Goal: Task Accomplishment & Management: Manage account settings

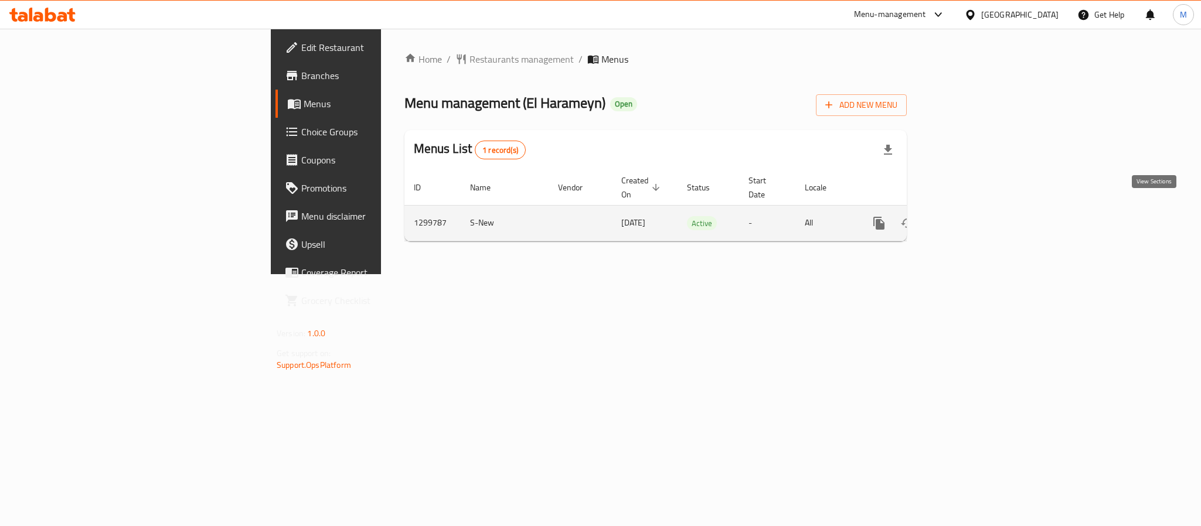
click at [969, 218] on icon "enhanced table" at bounding box center [963, 223] width 11 height 11
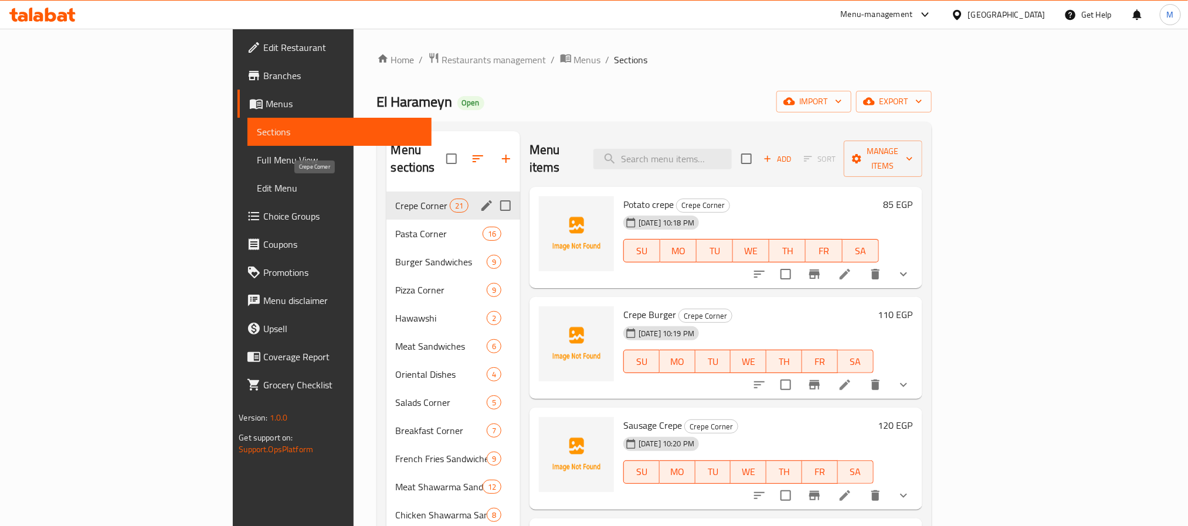
click at [396, 199] on span "Crepe Corner" at bounding box center [423, 206] width 54 height 14
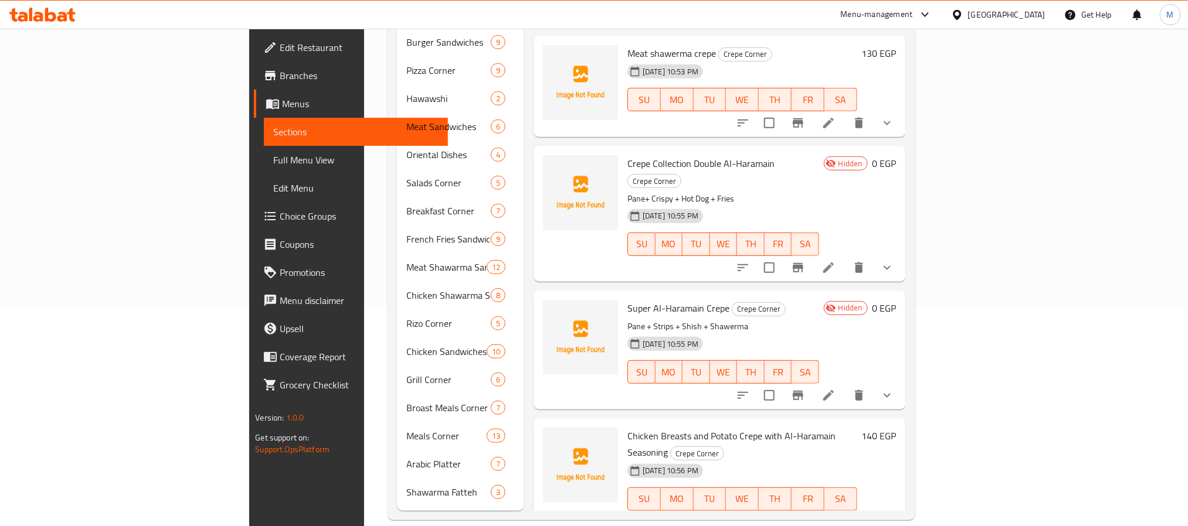
scroll to position [625, 0]
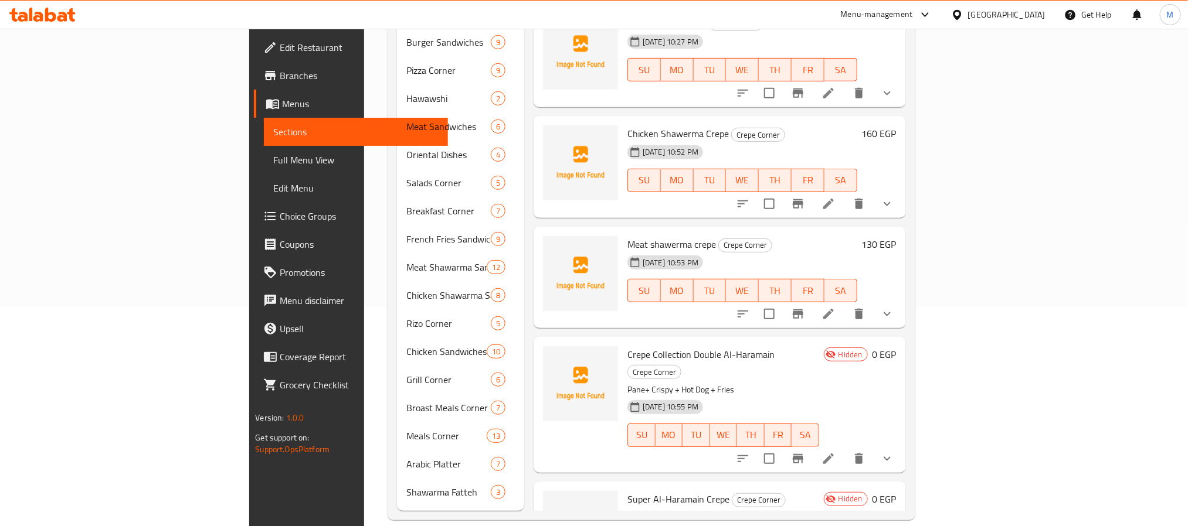
click at [805, 197] on icon "Branch-specific-item" at bounding box center [798, 204] width 14 height 14
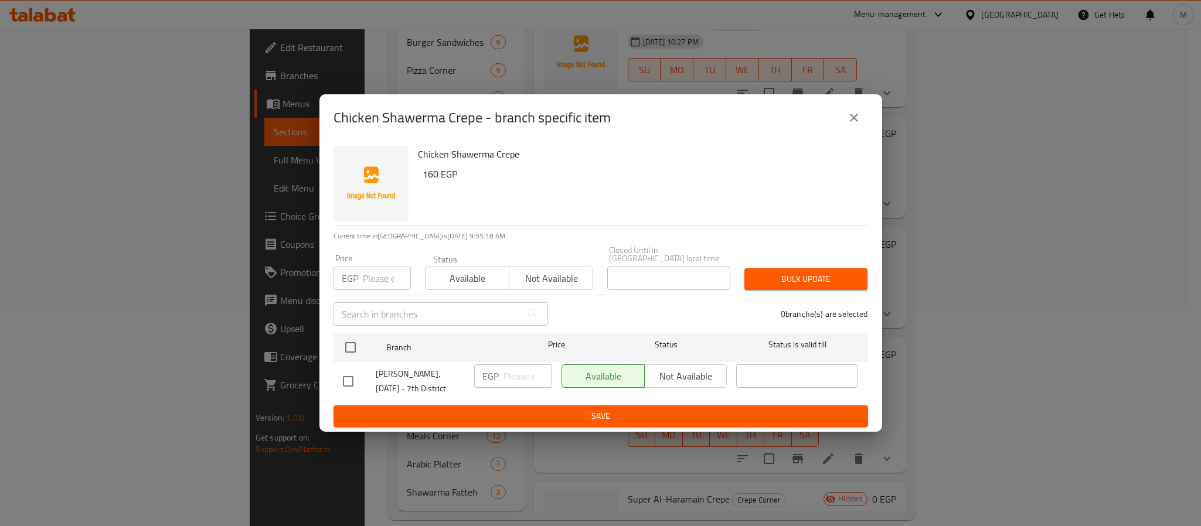
click at [863, 125] on button "close" at bounding box center [854, 118] width 28 height 28
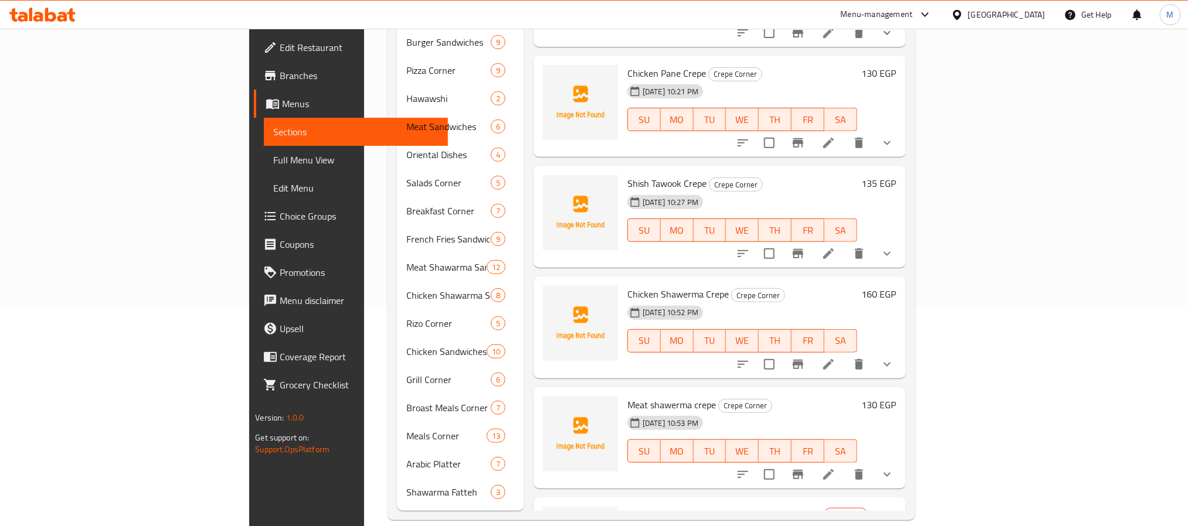
scroll to position [449, 0]
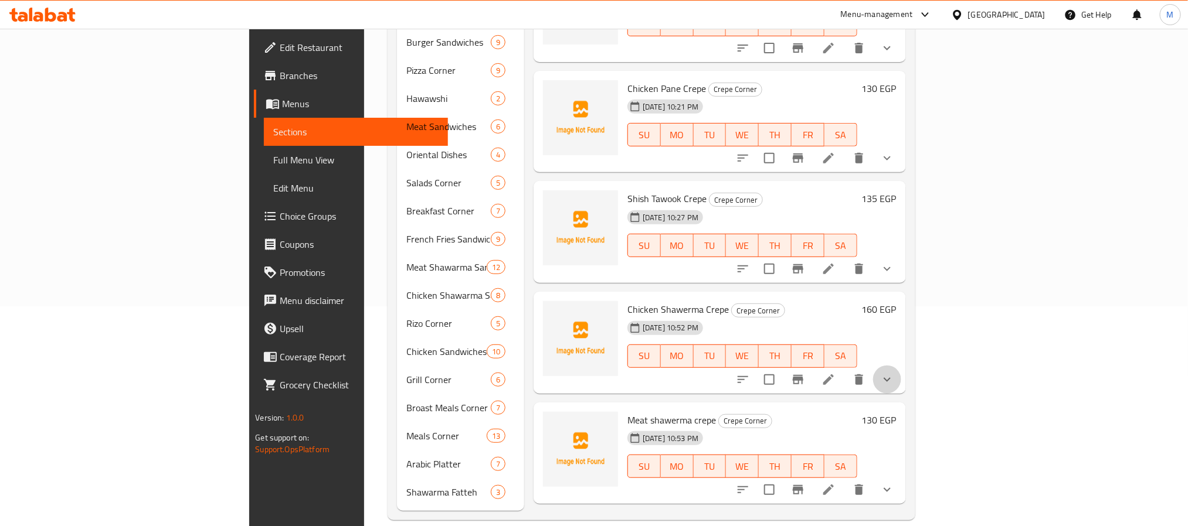
click at [901, 370] on button "show more" at bounding box center [887, 380] width 28 height 28
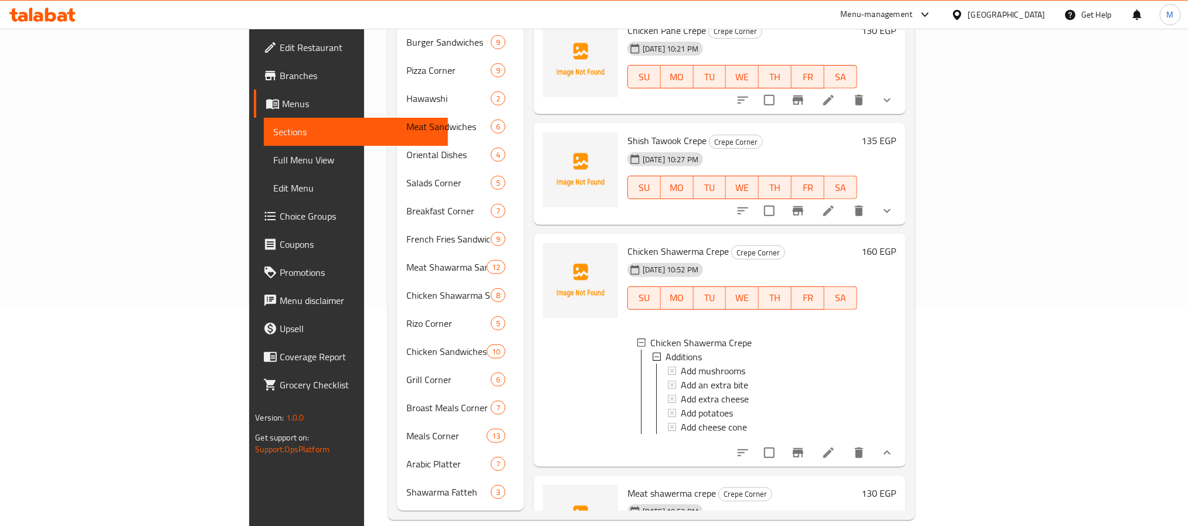
scroll to position [537, 0]
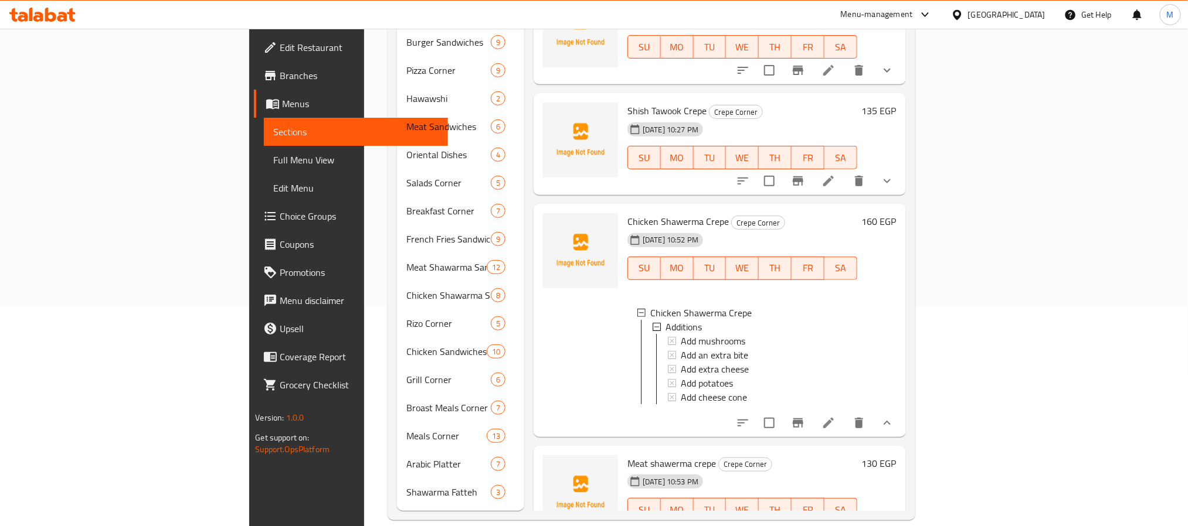
click at [894, 419] on icon "show more" at bounding box center [887, 423] width 14 height 14
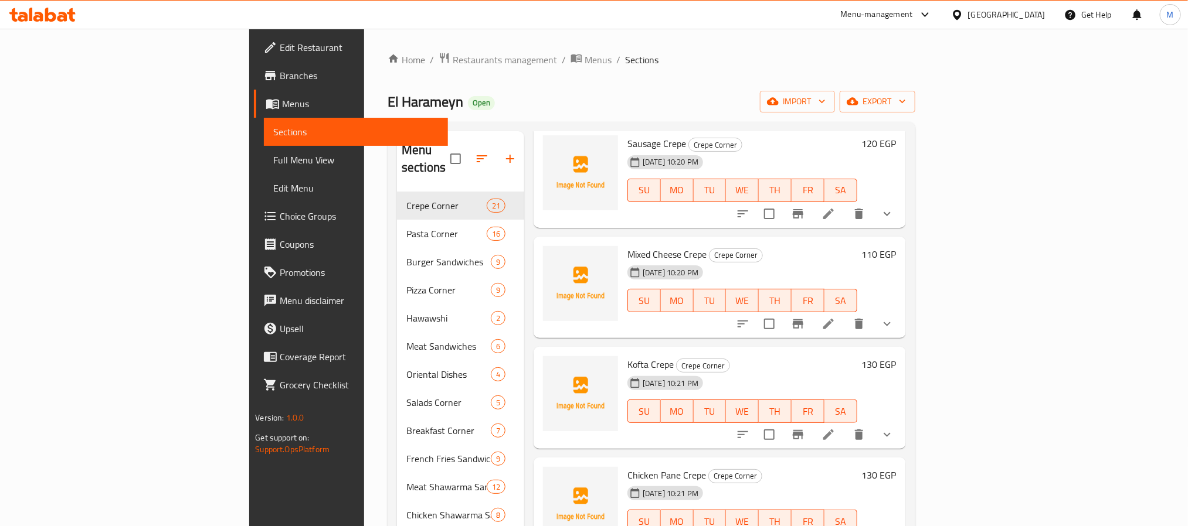
scroll to position [88, 0]
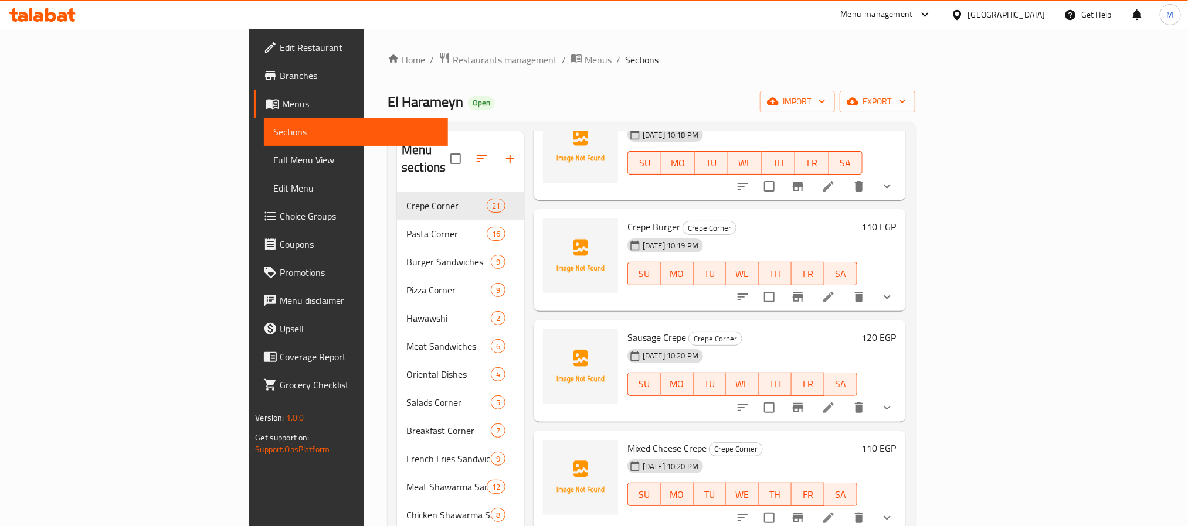
click at [453, 62] on span "Restaurants management" at bounding box center [505, 60] width 104 height 14
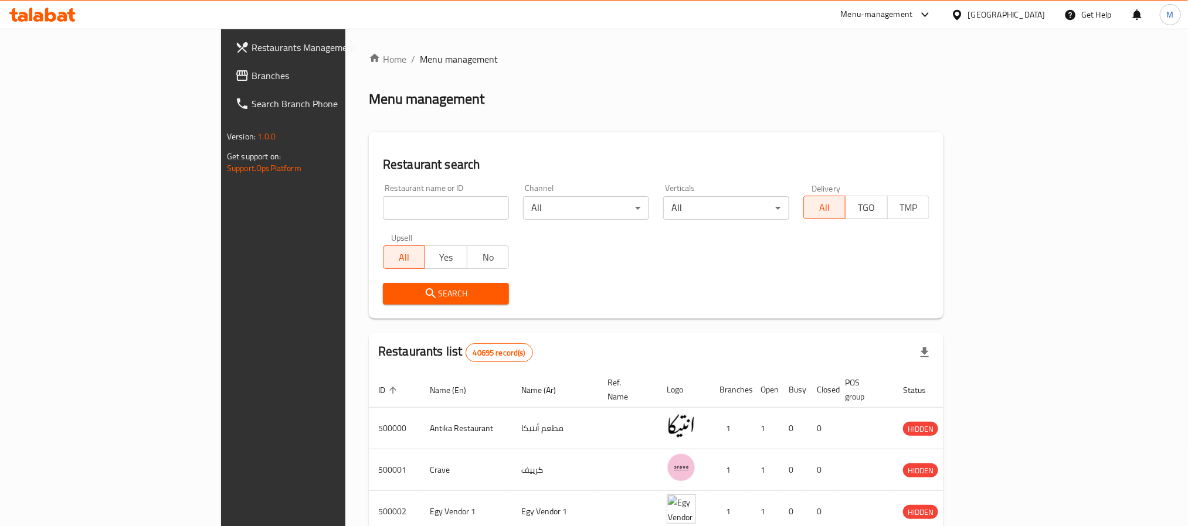
click at [1036, 16] on div "[GEOGRAPHIC_DATA]" at bounding box center [1006, 14] width 77 height 13
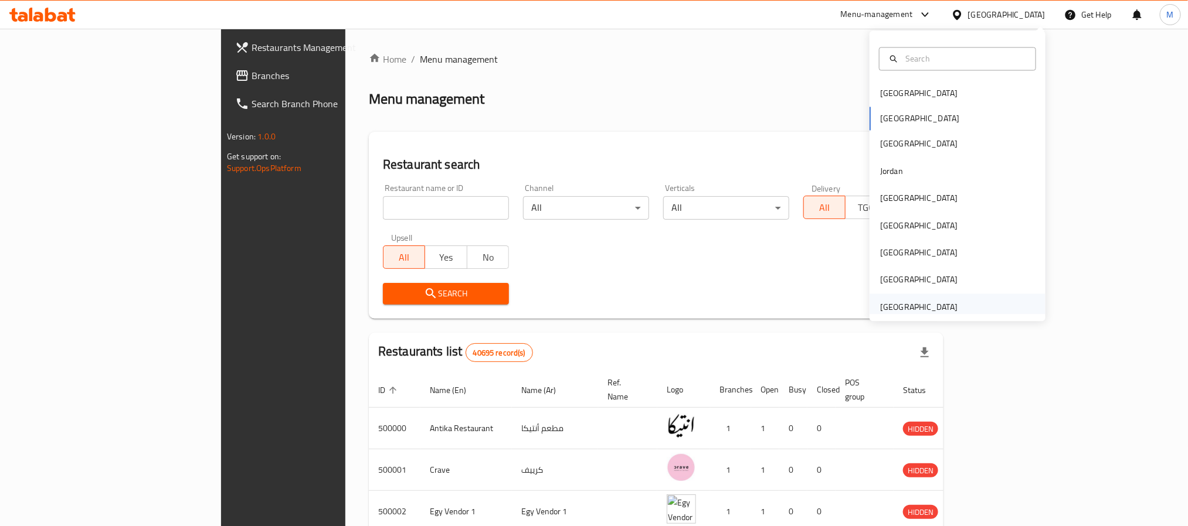
click at [893, 305] on div "United Arab Emirates" at bounding box center [918, 307] width 77 height 13
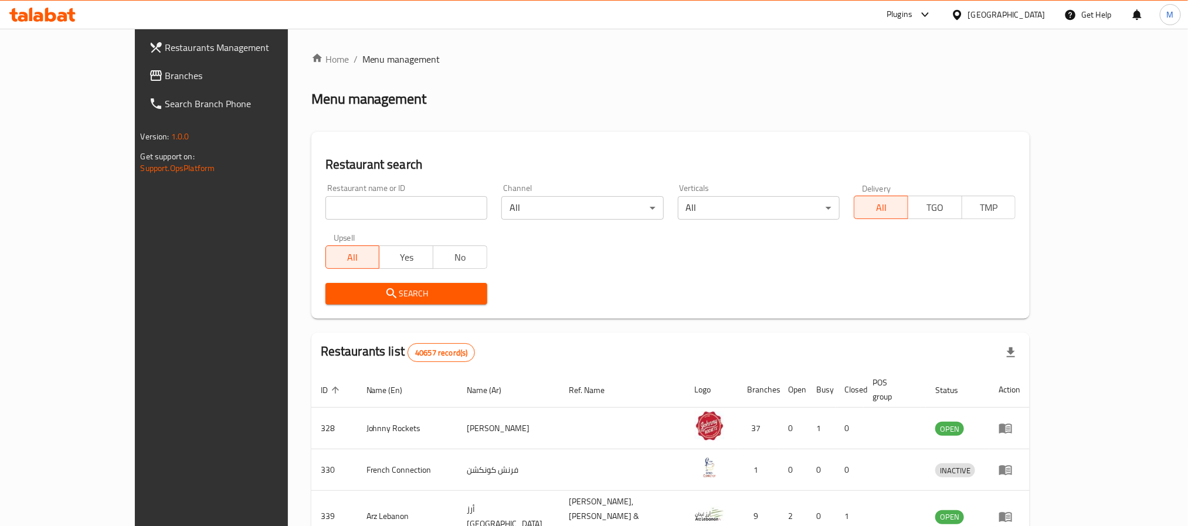
click at [363, 200] on div "Home / Menu management Menu management Restaurant search Restaurant name or ID …" at bounding box center [670, 444] width 719 height 784
click at [364, 208] on input "search" at bounding box center [406, 207] width 162 height 23
type input "nadawah restaurant"
click button "Search" at bounding box center [406, 294] width 162 height 22
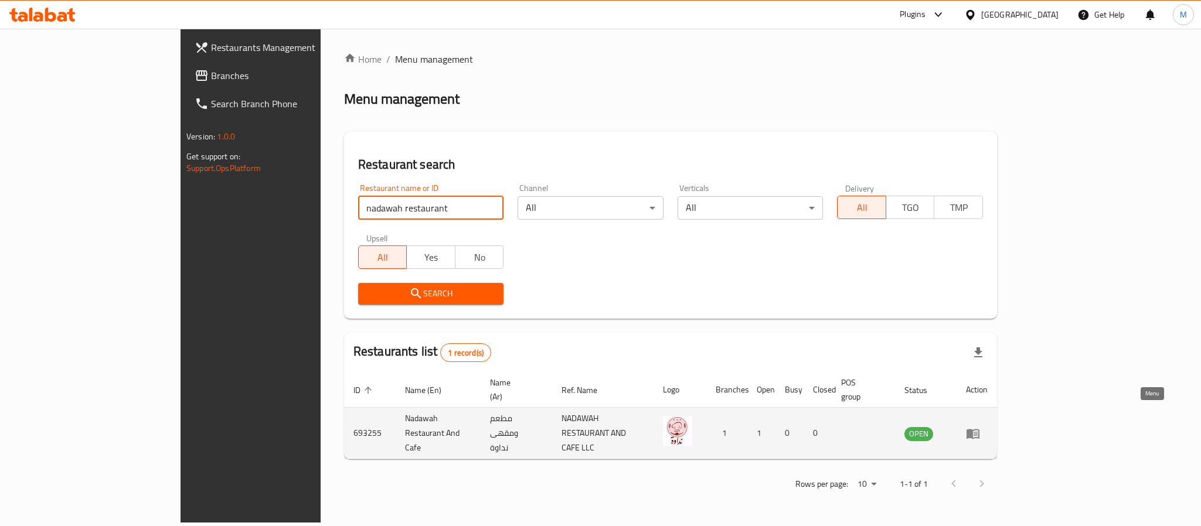
click at [979, 429] on icon "enhanced table" at bounding box center [973, 434] width 13 height 10
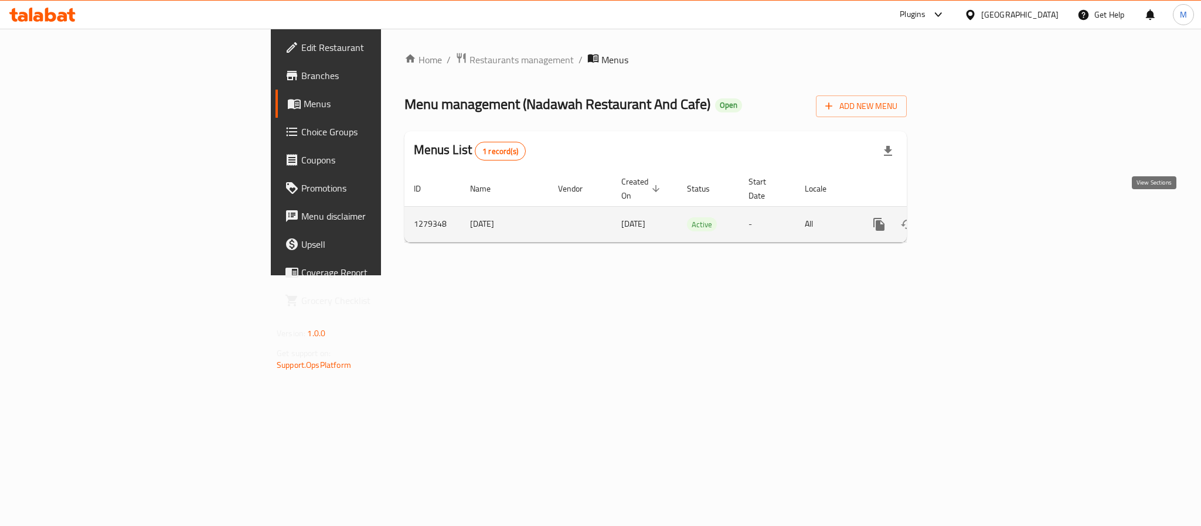
click at [978, 215] on link "enhanced table" at bounding box center [964, 224] width 28 height 28
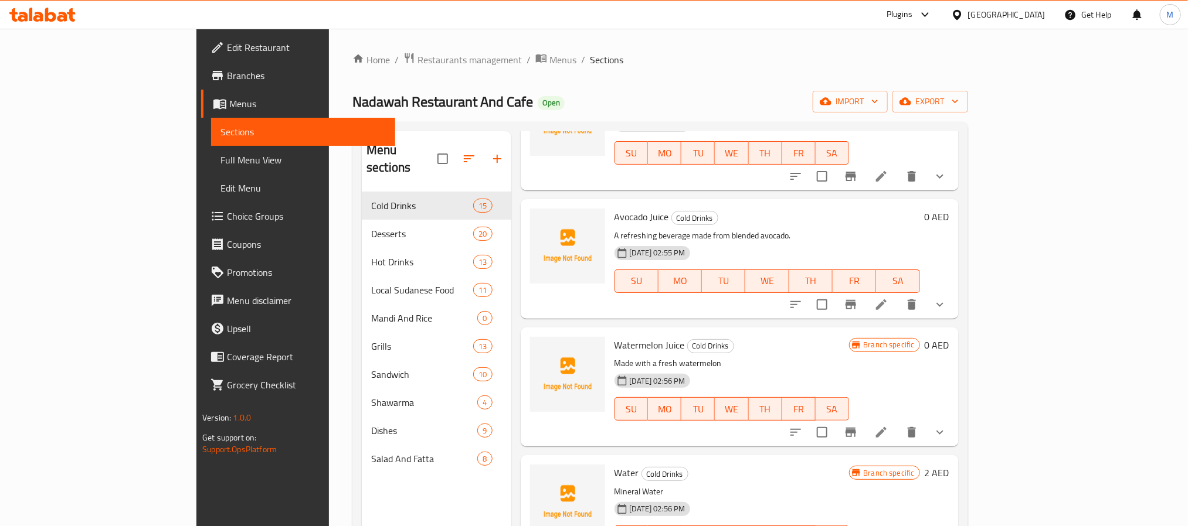
scroll to position [164, 0]
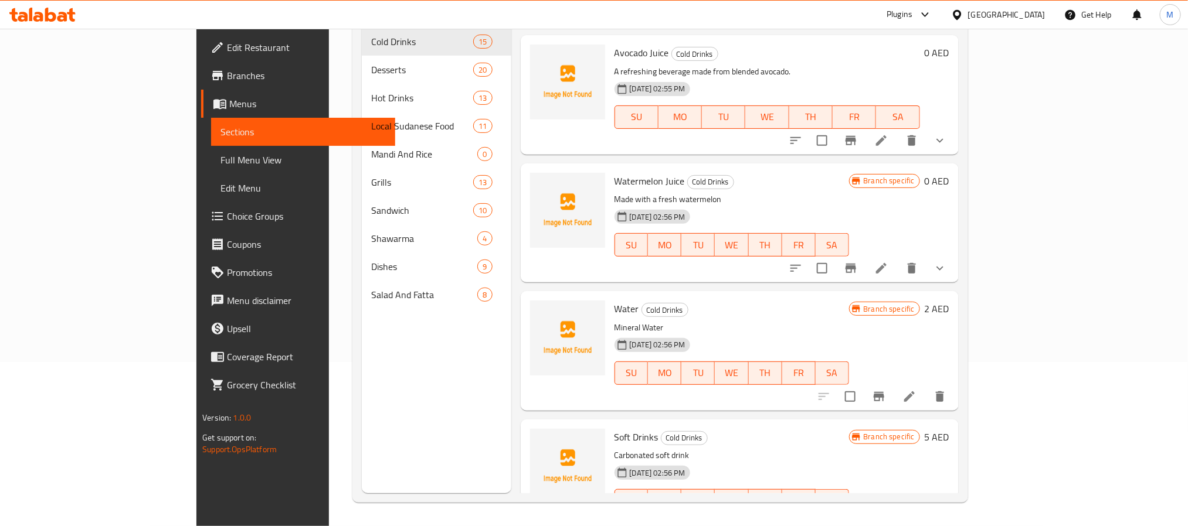
click at [985, 13] on div "United Arab Emirates" at bounding box center [1006, 14] width 77 height 13
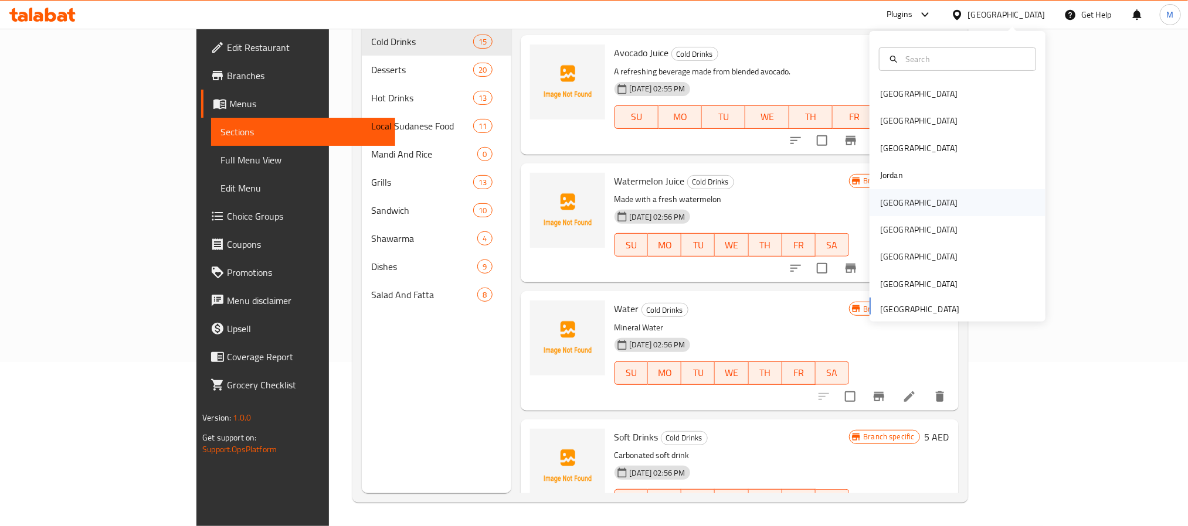
click at [888, 203] on div "Kuwait" at bounding box center [918, 202] width 77 height 13
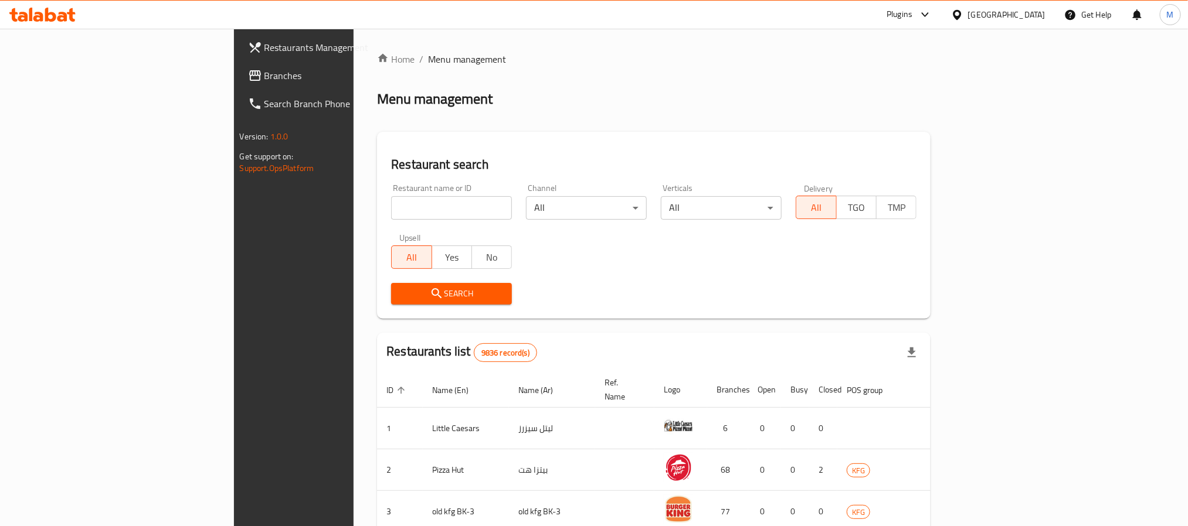
click at [264, 77] on span "Branches" at bounding box center [343, 76] width 158 height 14
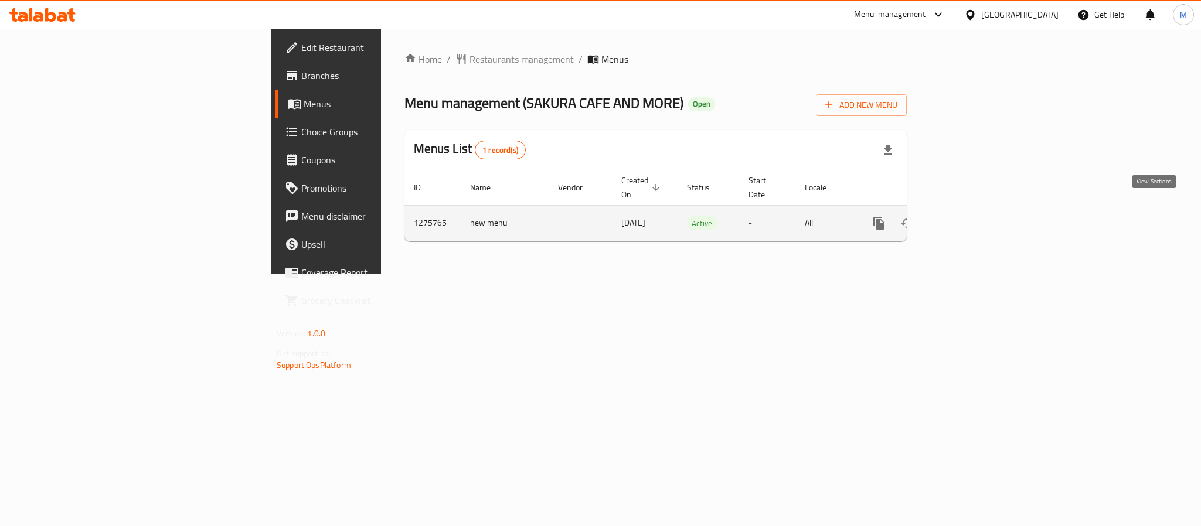
click at [971, 216] on icon "enhanced table" at bounding box center [964, 223] width 14 height 14
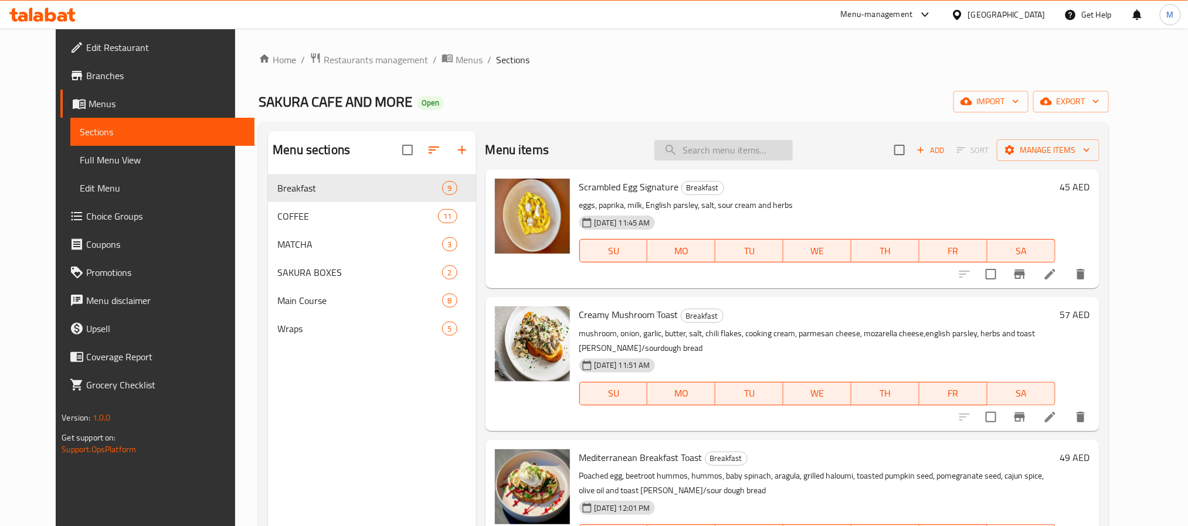
click at [710, 153] on input "search" at bounding box center [723, 150] width 138 height 21
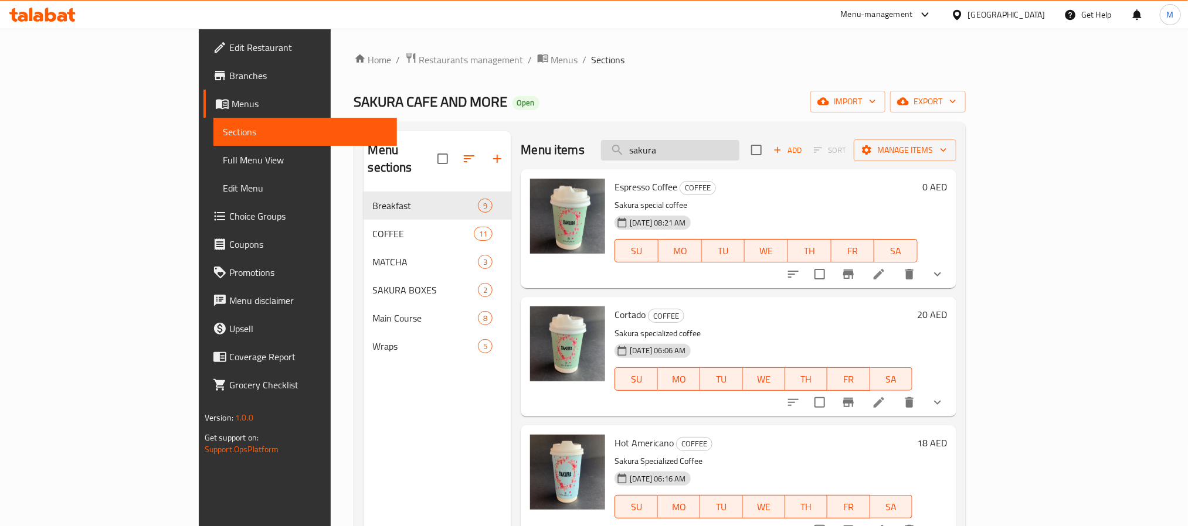
click at [739, 145] on input "sakura" at bounding box center [670, 150] width 138 height 21
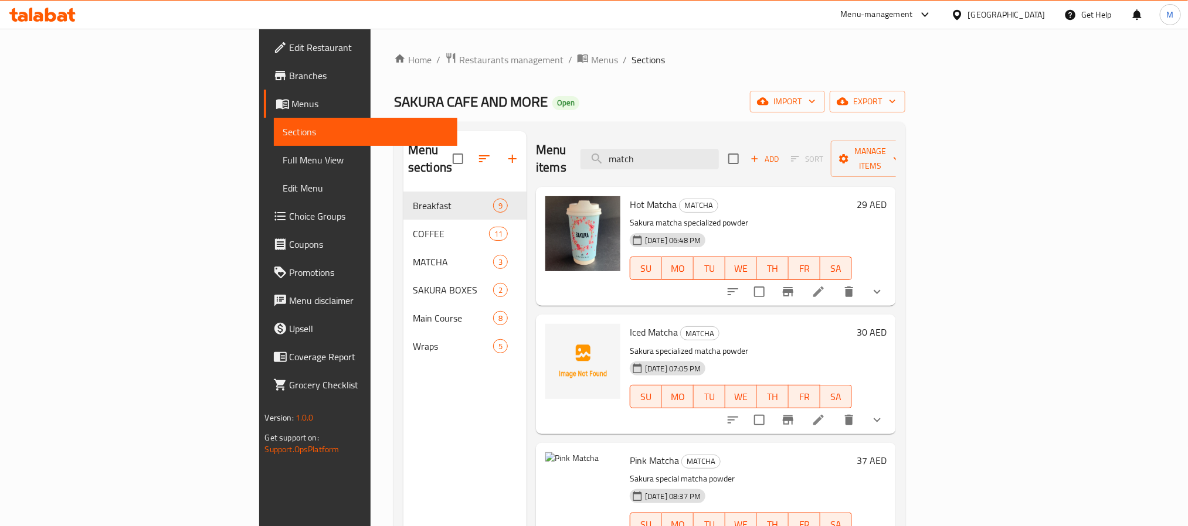
scroll to position [88, 0]
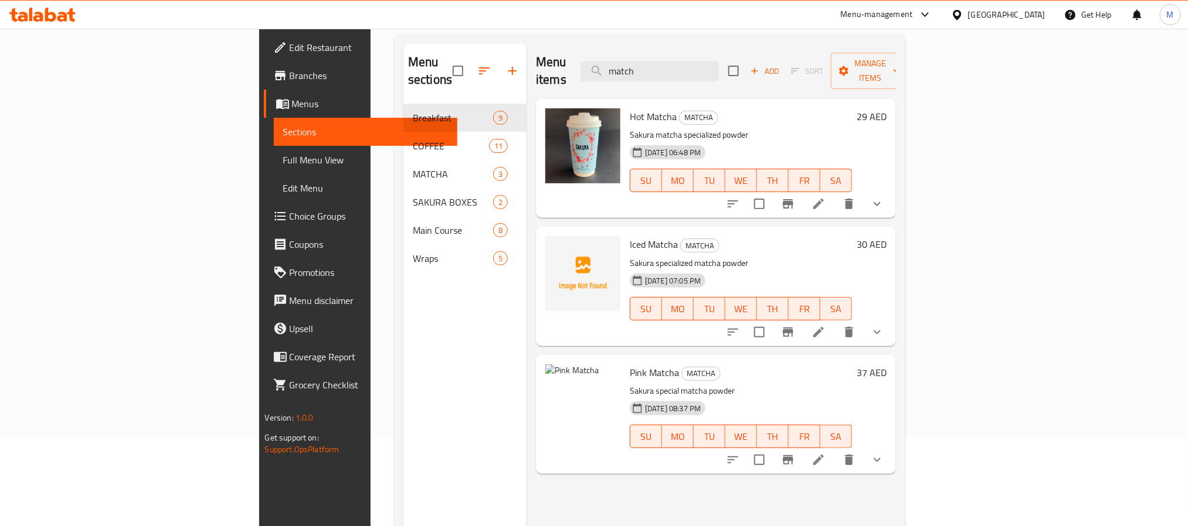
type input "match"
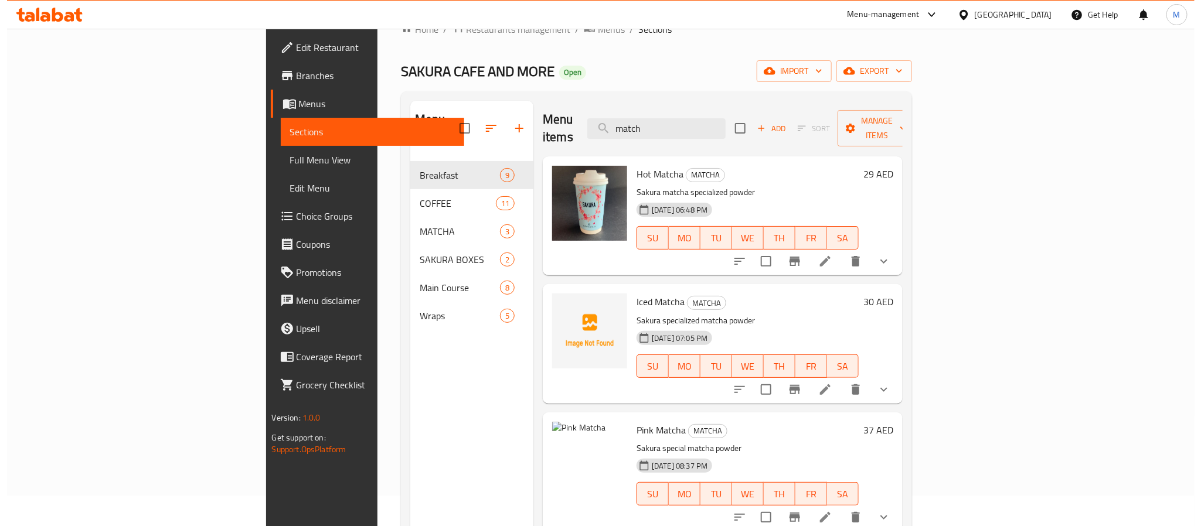
scroll to position [0, 0]
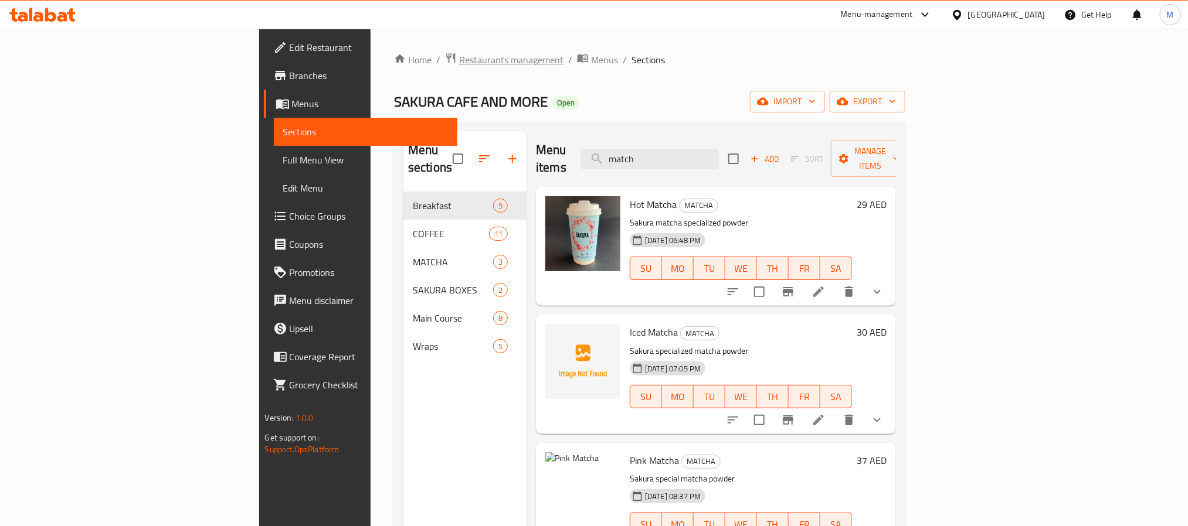
click at [459, 67] on span "Restaurants management" at bounding box center [511, 60] width 104 height 14
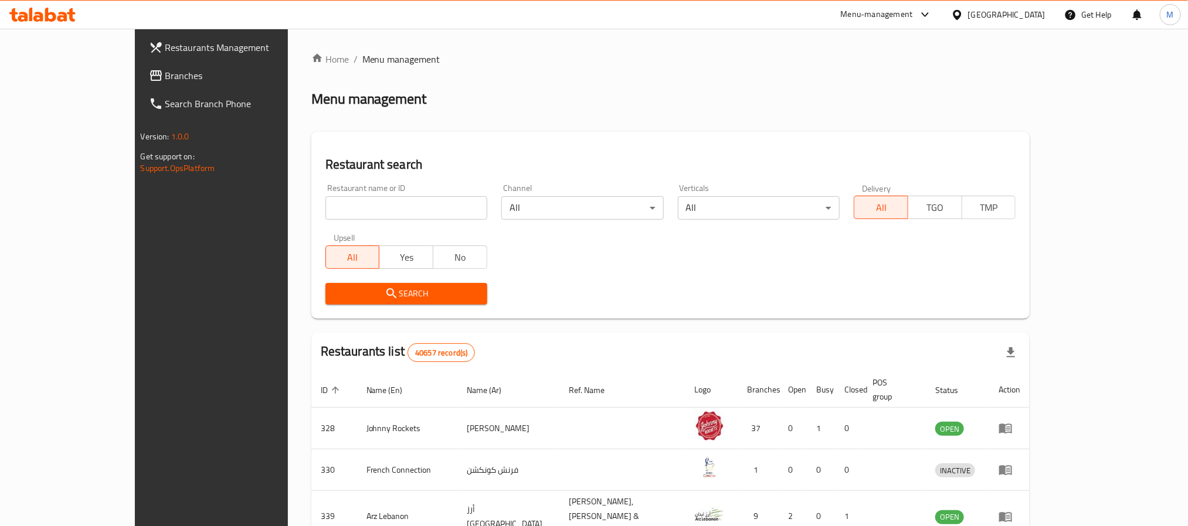
click at [370, 206] on input "search" at bounding box center [406, 207] width 162 height 23
paste input "Qinwan Cafe"
drag, startPoint x: 277, startPoint y: 210, endPoint x: 306, endPoint y: 208, distance: 29.4
click at [325, 208] on input "Qinwan Cafe" at bounding box center [406, 207] width 162 height 23
type input "Qinwan dates"
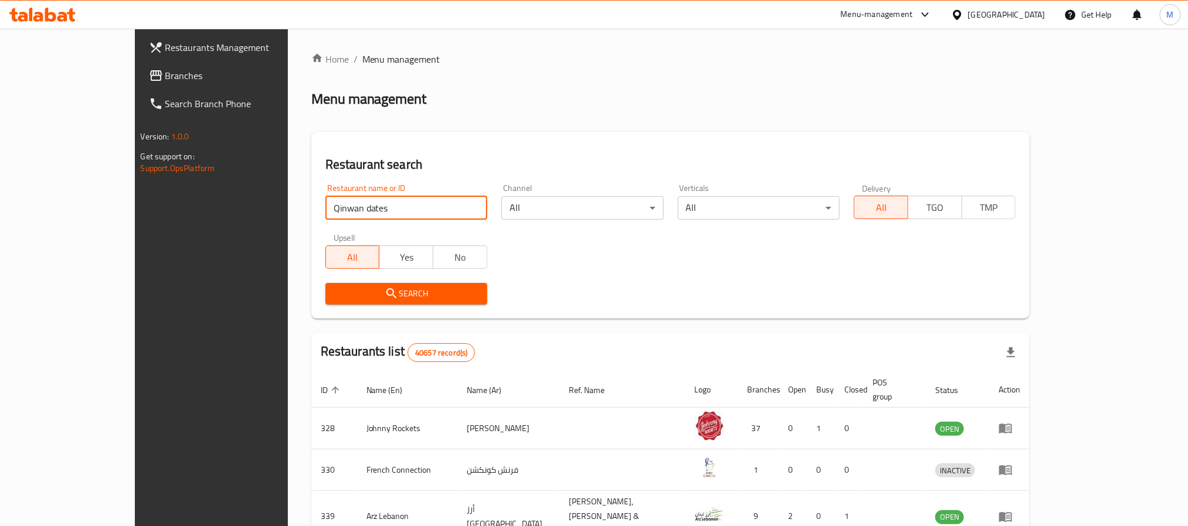
click button "Search" at bounding box center [406, 294] width 162 height 22
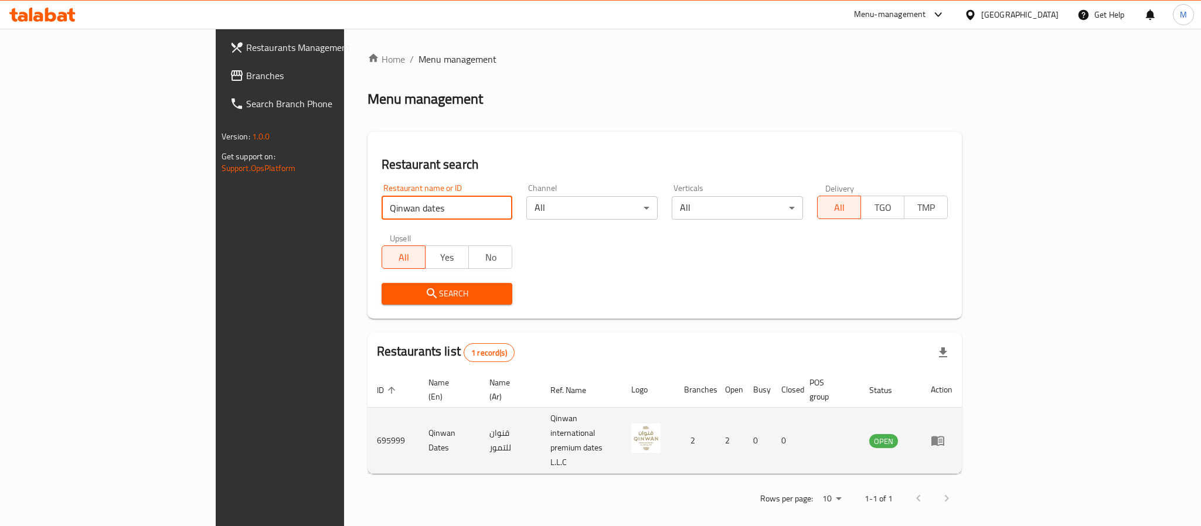
click at [944, 437] on icon "enhanced table" at bounding box center [937, 442] width 13 height 10
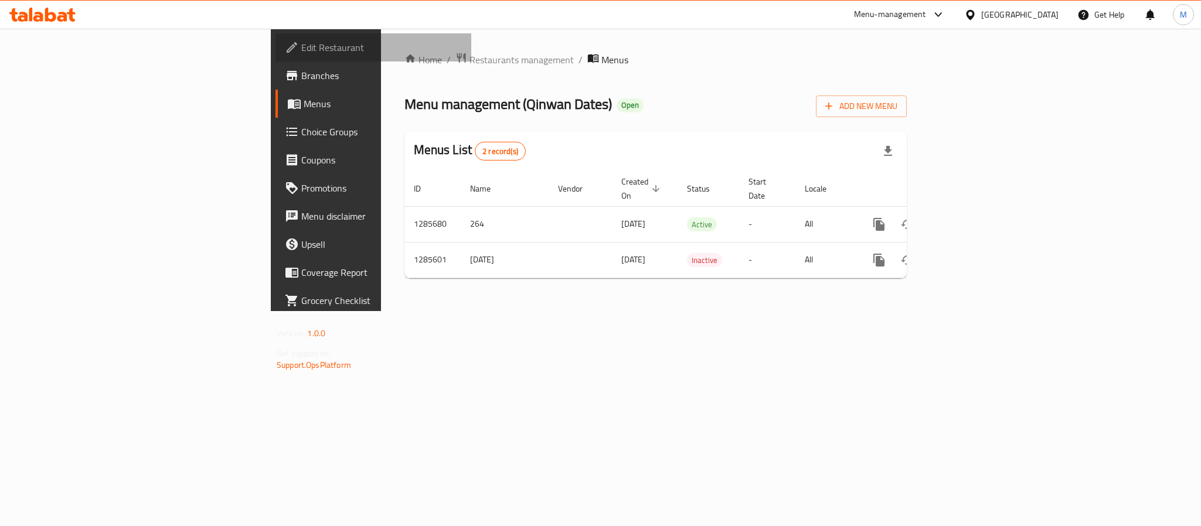
click at [301, 52] on span "Edit Restaurant" at bounding box center [381, 47] width 161 height 14
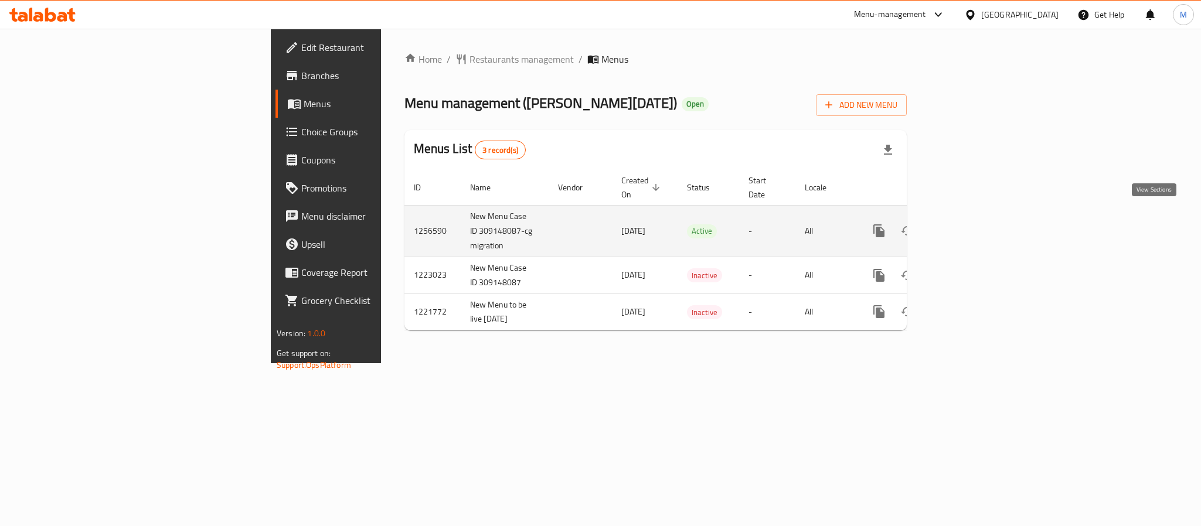
click at [971, 224] on icon "enhanced table" at bounding box center [964, 231] width 14 height 14
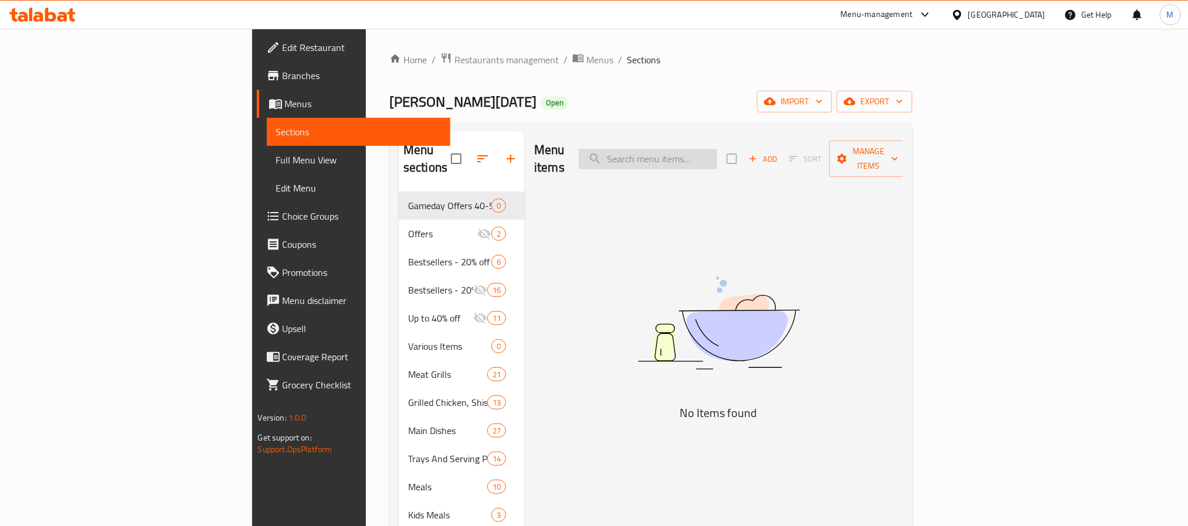
click at [717, 149] on input "search" at bounding box center [648, 159] width 138 height 21
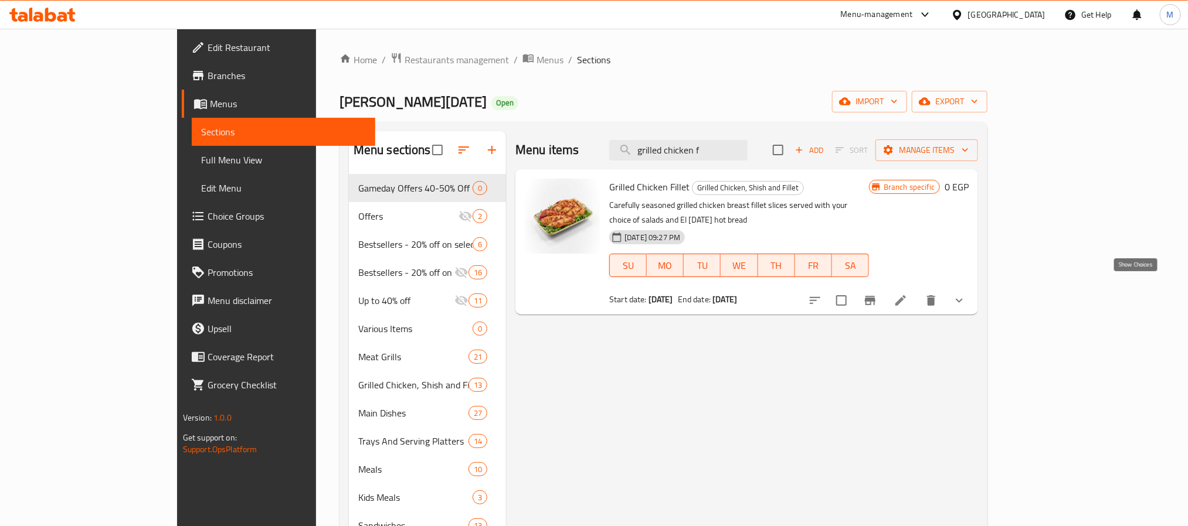
type input "grilled chicken f"
click at [966, 294] on icon "show more" at bounding box center [959, 301] width 14 height 14
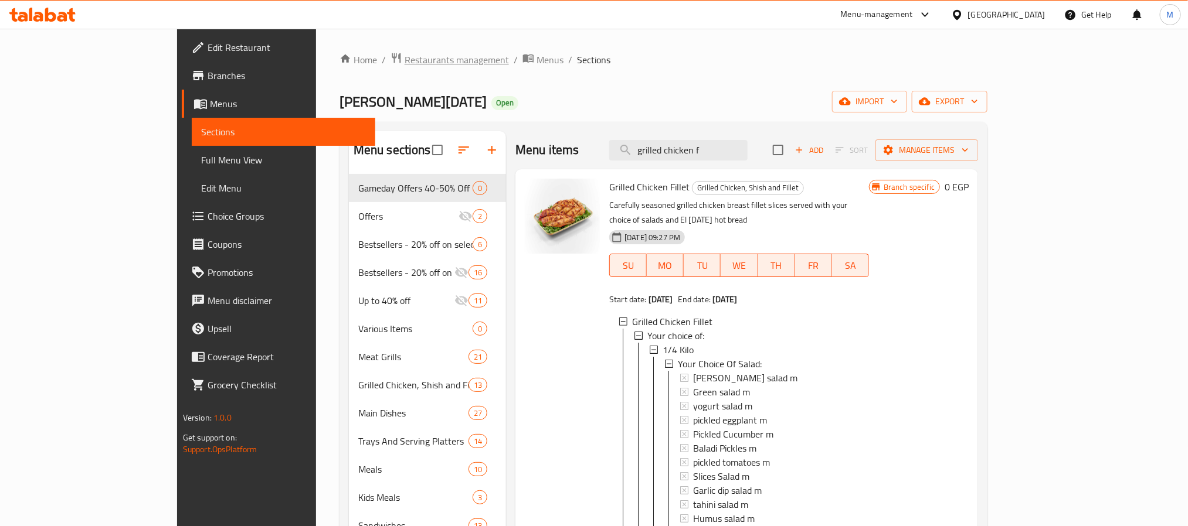
click at [404, 59] on span "Restaurants management" at bounding box center [456, 60] width 104 height 14
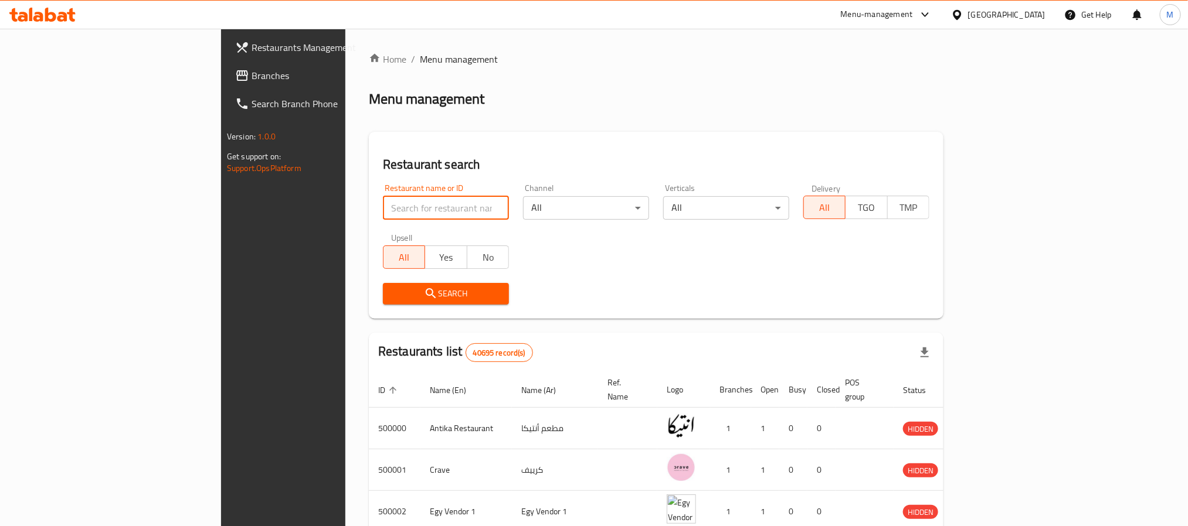
click at [383, 211] on input "search" at bounding box center [446, 207] width 126 height 23
type input "koshry hend"
click button "Search" at bounding box center [446, 294] width 126 height 22
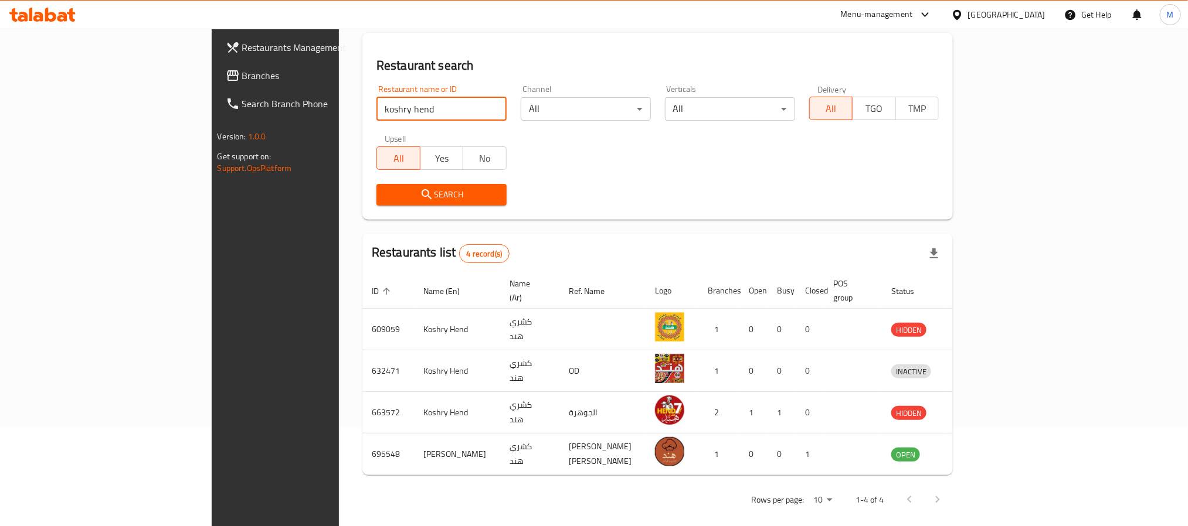
scroll to position [100, 0]
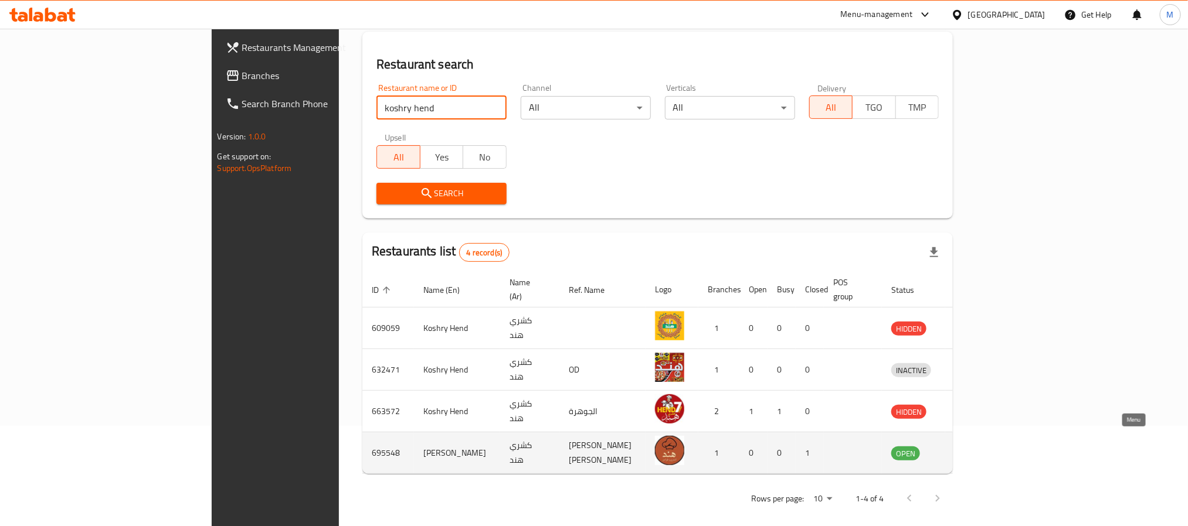
click at [966, 451] on icon "enhanced table" at bounding box center [964, 453] width 4 height 5
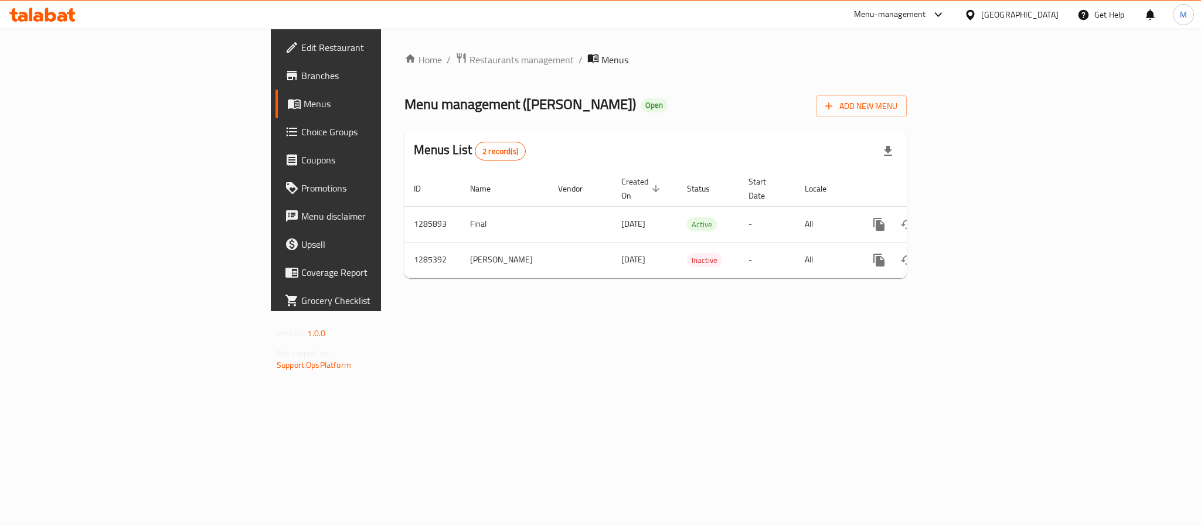
click at [301, 49] on span "Edit Restaurant" at bounding box center [381, 47] width 161 height 14
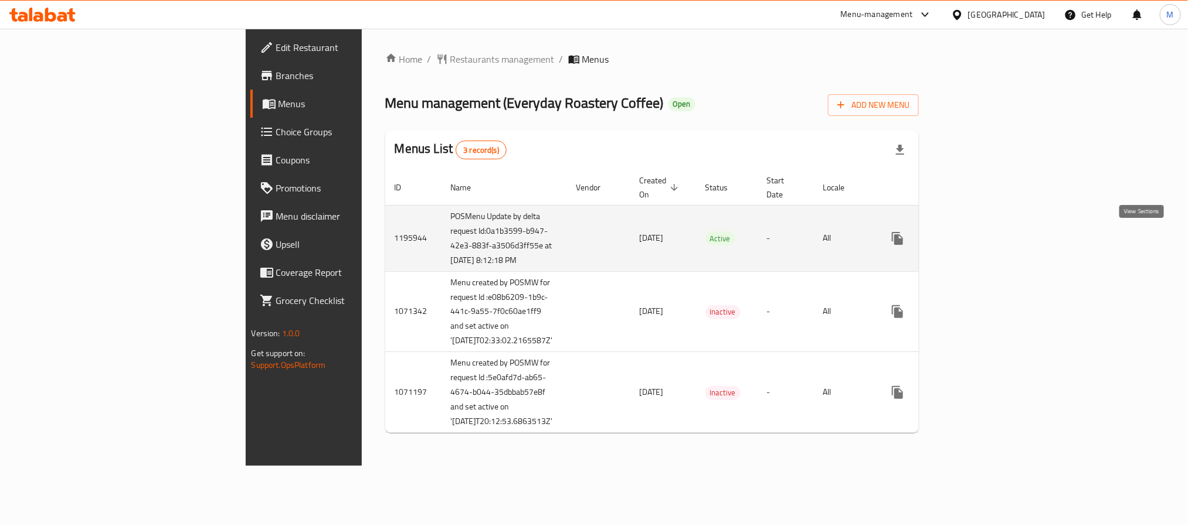
click at [989, 240] on icon "enhanced table" at bounding box center [982, 239] width 14 height 14
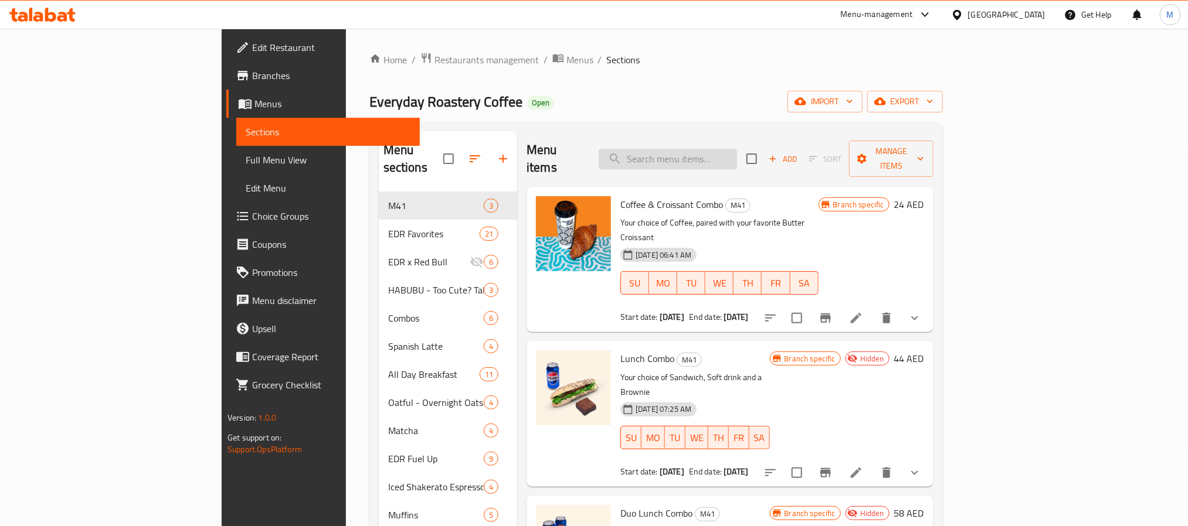
click at [737, 149] on input "search" at bounding box center [667, 159] width 138 height 21
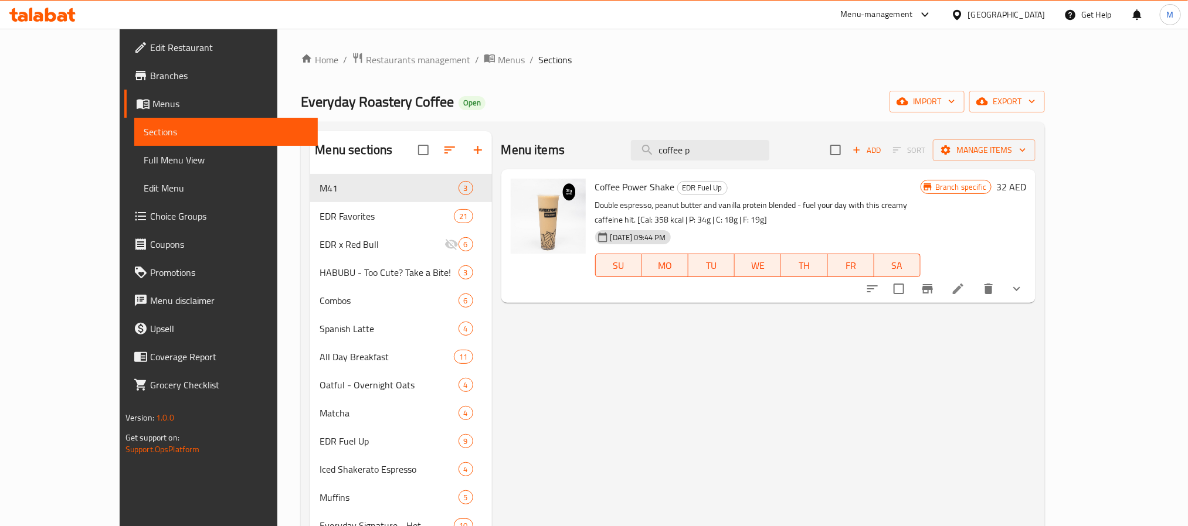
type input "coffee p"
click at [1030, 281] on button "show more" at bounding box center [1016, 289] width 28 height 28
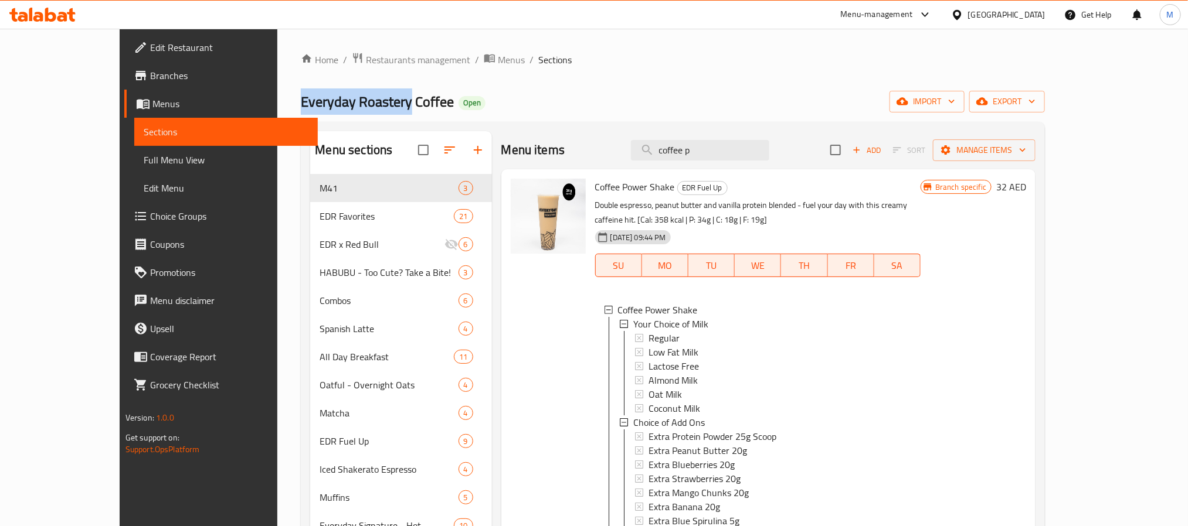
drag, startPoint x: 222, startPoint y: 103, endPoint x: 332, endPoint y: 97, distance: 110.4
click at [332, 97] on span "Everyday Roastery Coffee" at bounding box center [377, 102] width 153 height 26
copy span "Everyday Roastery"
click at [376, 66] on span "Restaurants management" at bounding box center [418, 60] width 104 height 14
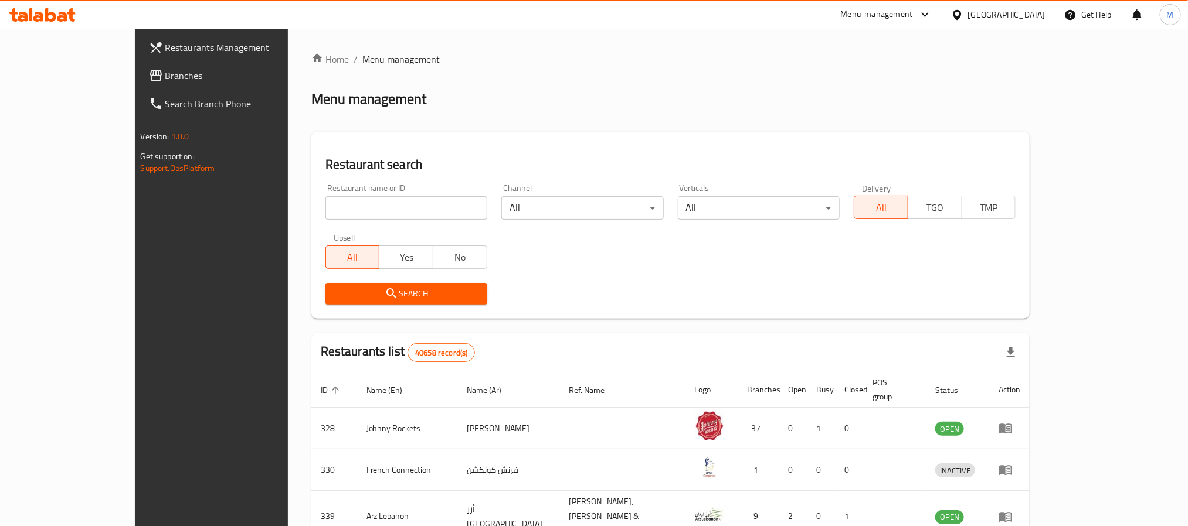
drag, startPoint x: 368, startPoint y: 215, endPoint x: 372, endPoint y: 198, distance: 17.9
click at [368, 215] on div at bounding box center [594, 263] width 1188 height 526
click at [372, 198] on input "search" at bounding box center [406, 207] width 162 height 23
paste input "Everyday Roastery"
type input "Everyday Roastery"
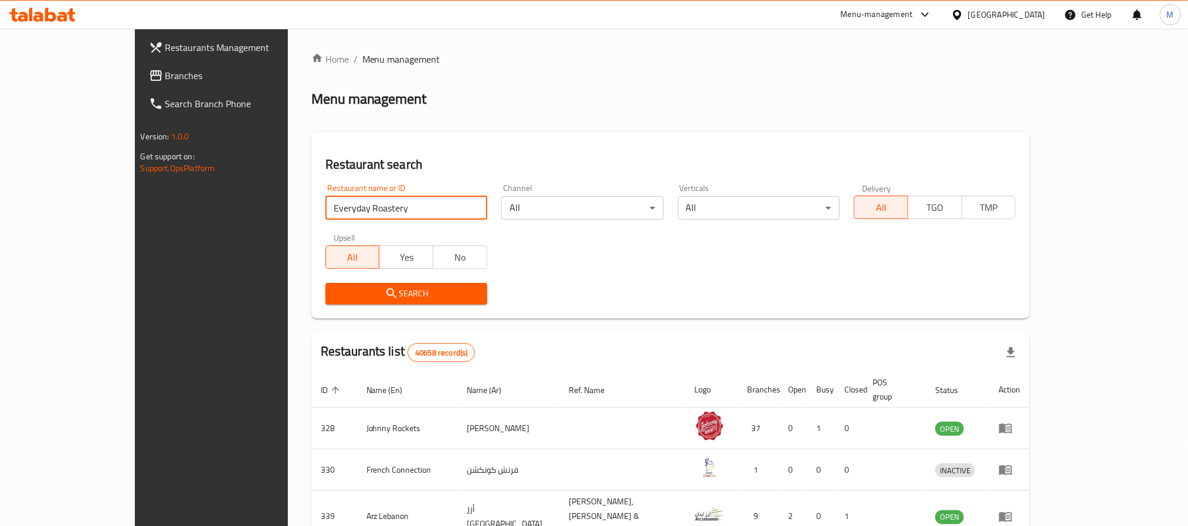
click button "Search" at bounding box center [406, 294] width 162 height 22
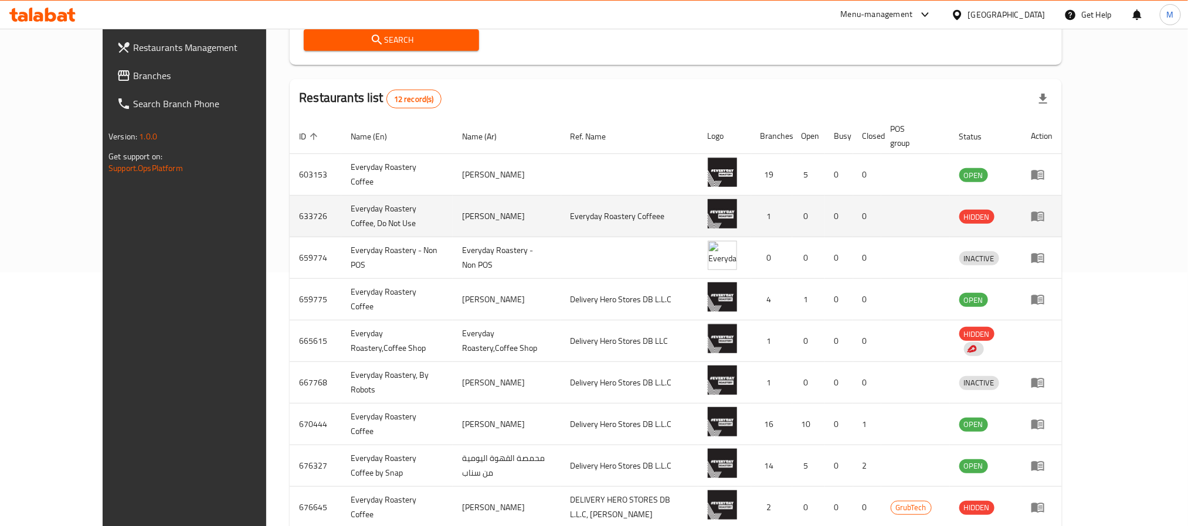
scroll to position [264, 0]
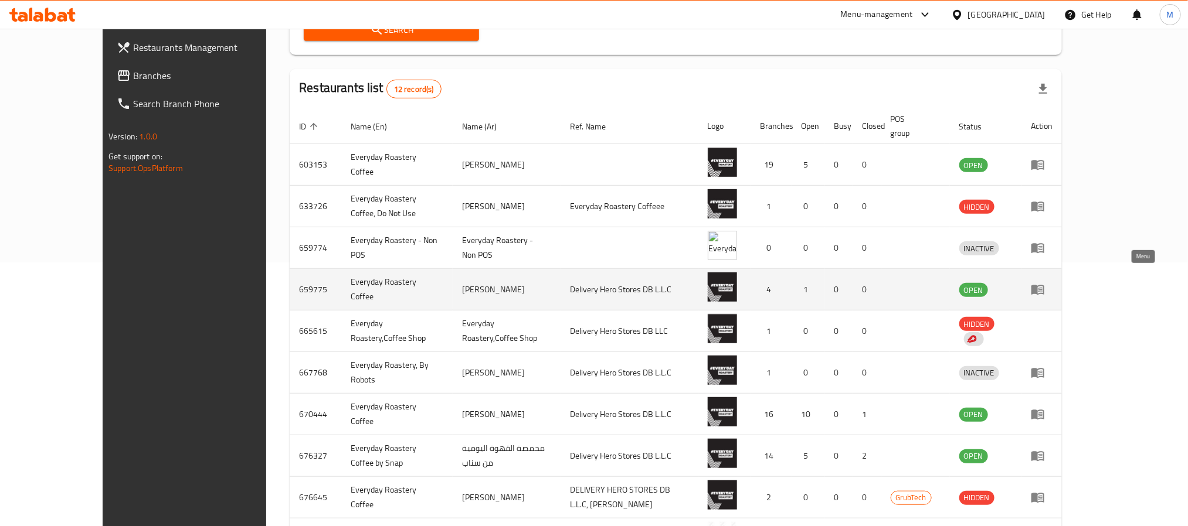
click at [1042, 288] on icon "enhanced table" at bounding box center [1040, 290] width 4 height 5
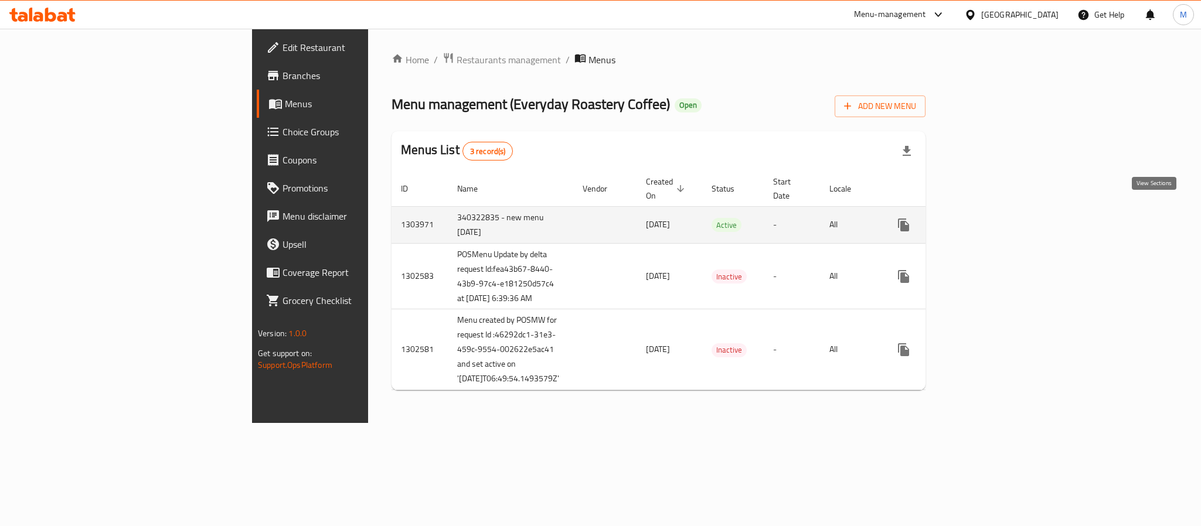
click at [995, 218] on icon "enhanced table" at bounding box center [988, 225] width 14 height 14
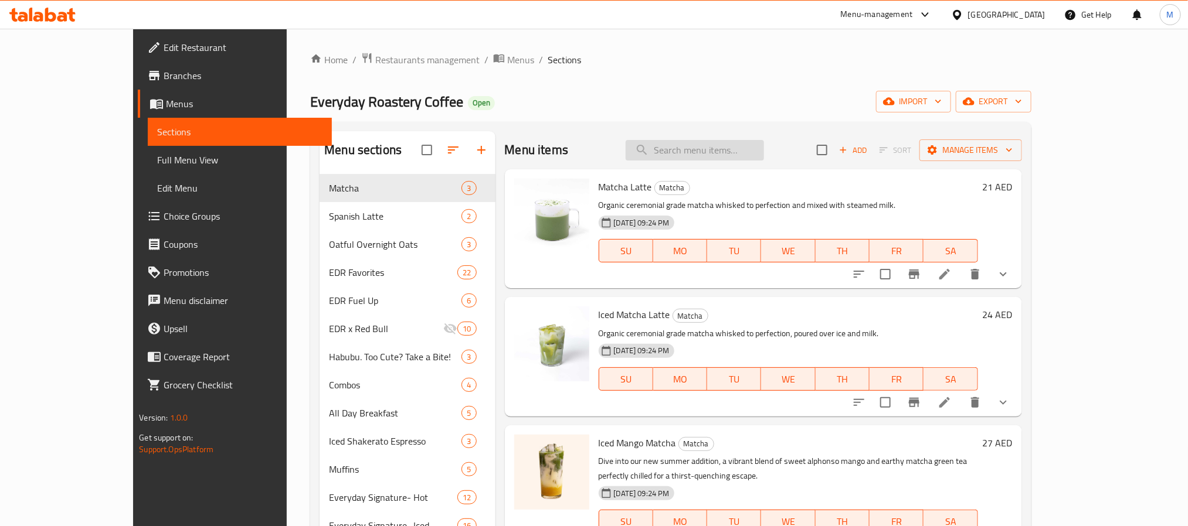
click at [726, 158] on input "search" at bounding box center [694, 150] width 138 height 21
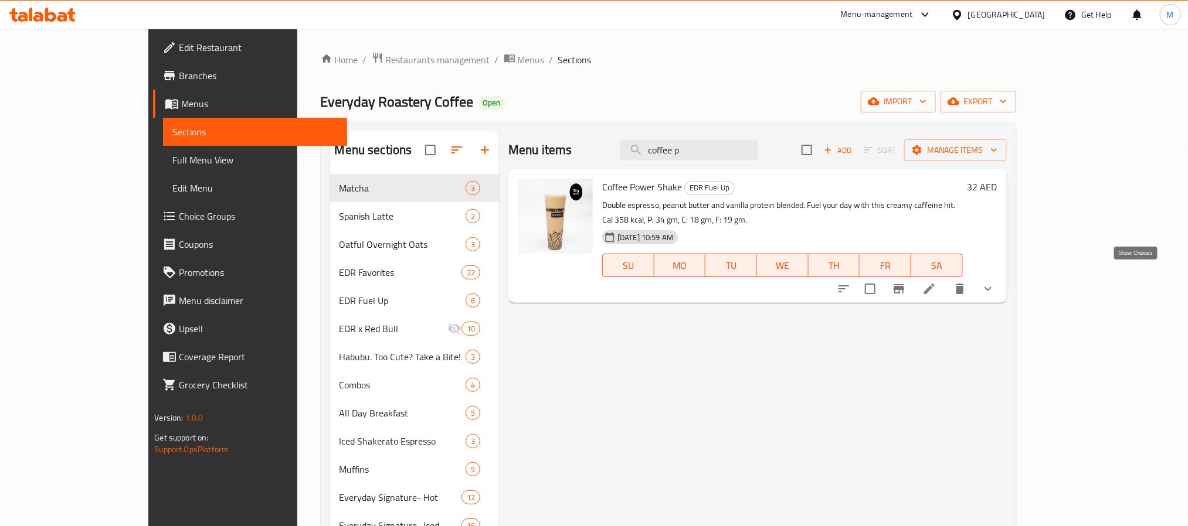
type input "coffee p"
click at [995, 282] on icon "show more" at bounding box center [988, 289] width 14 height 14
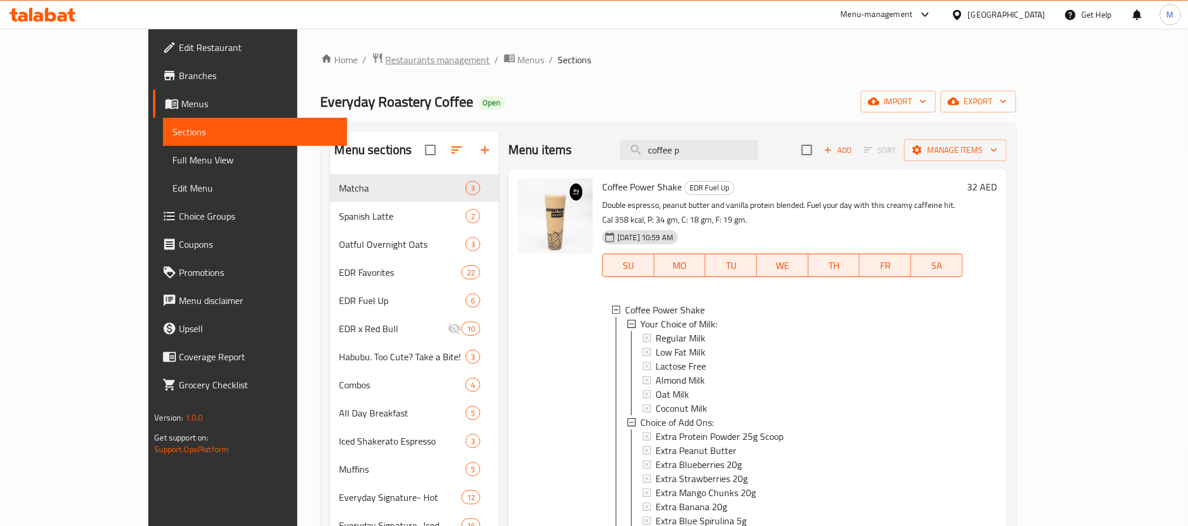
click at [386, 57] on span "Restaurants management" at bounding box center [438, 60] width 104 height 14
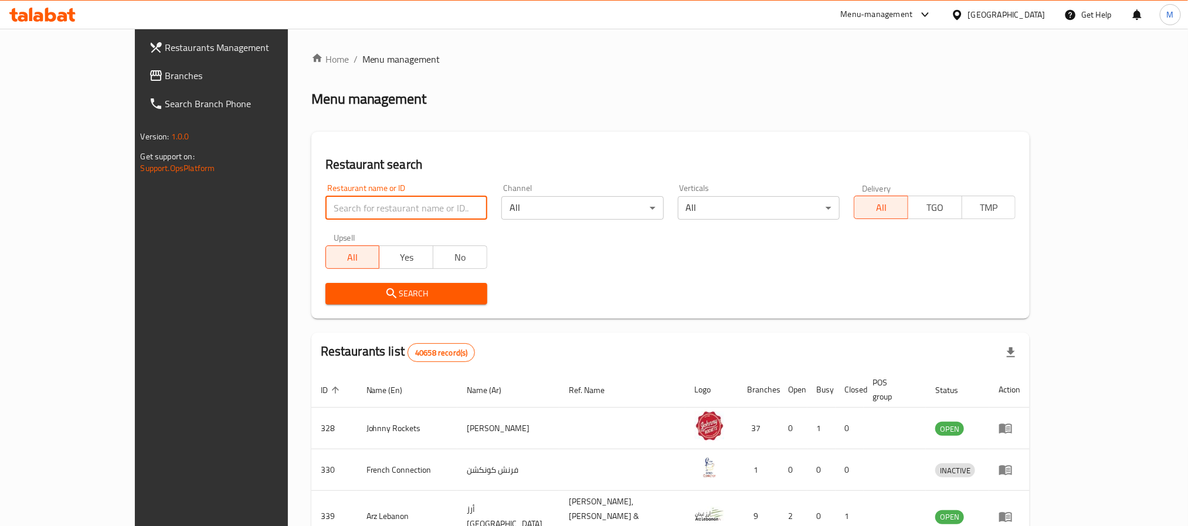
click at [350, 199] on input "search" at bounding box center [406, 207] width 162 height 23
paste input "Everyday Roastery"
type input "Everyday Roastery"
click button "Search" at bounding box center [406, 294] width 162 height 22
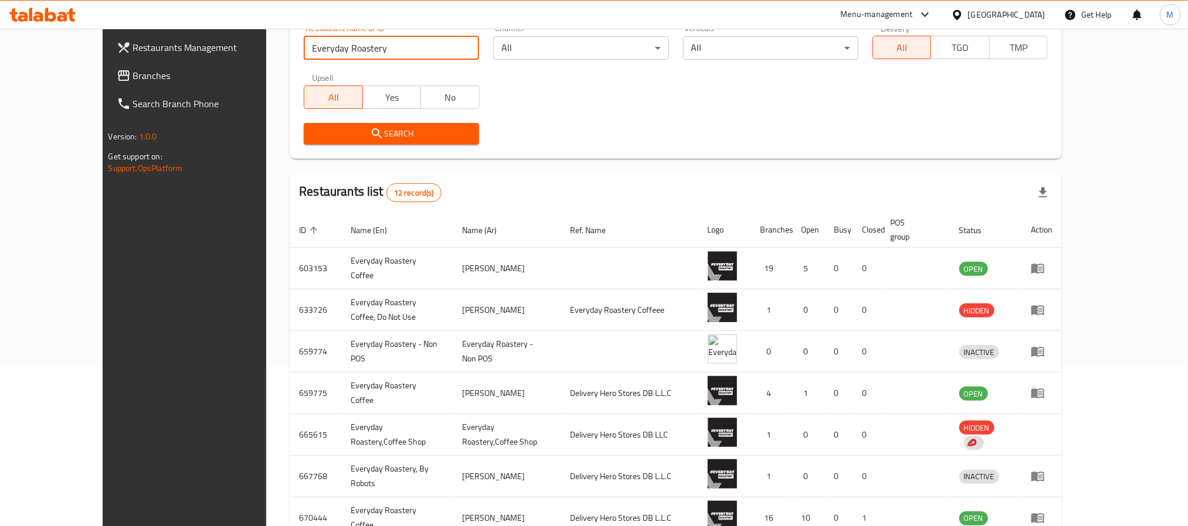
scroll to position [315, 0]
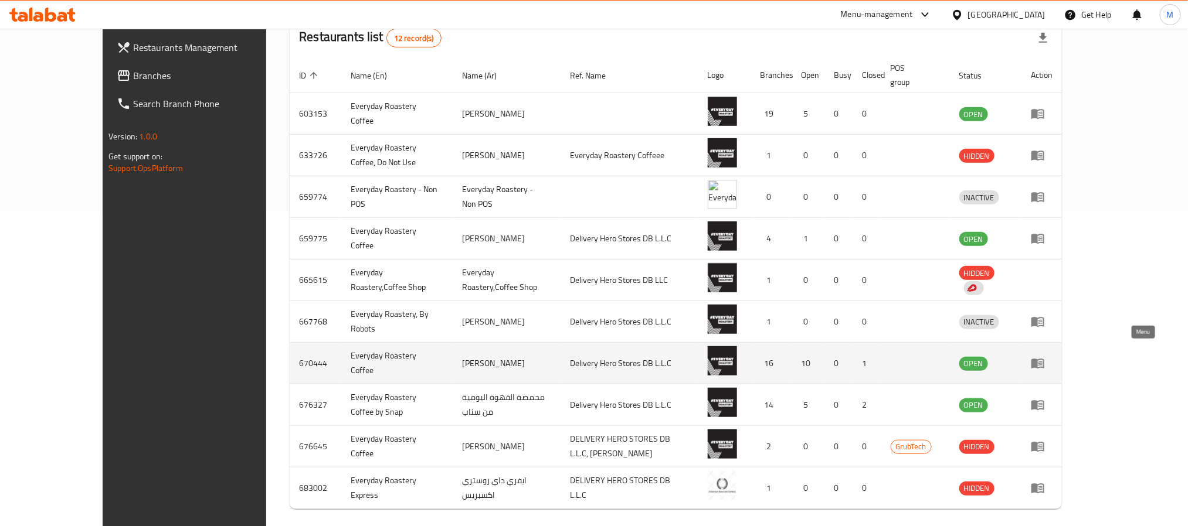
click at [1044, 359] on icon "enhanced table" at bounding box center [1037, 364] width 13 height 10
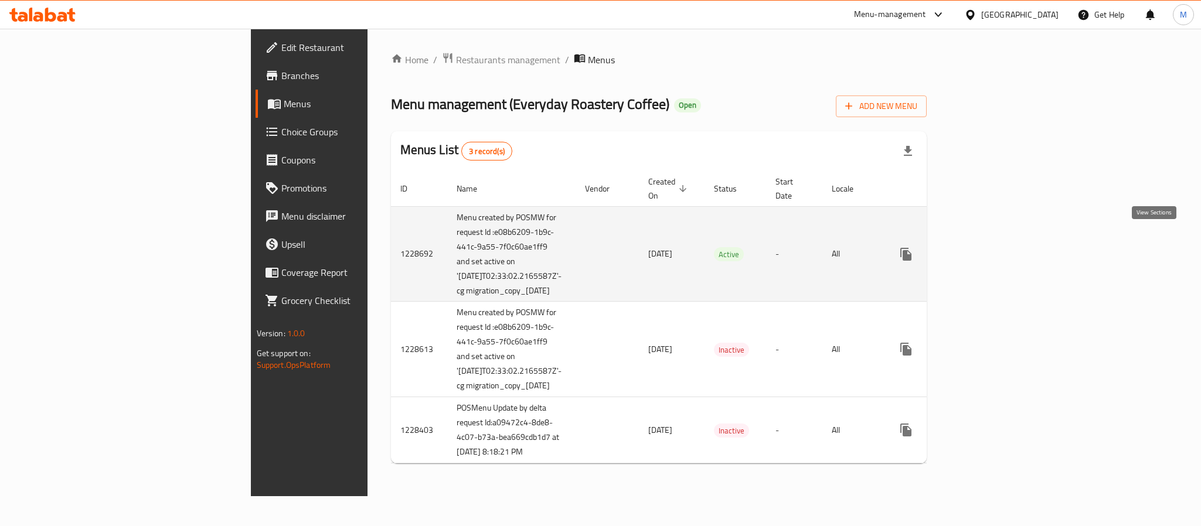
click at [998, 247] on icon "enhanced table" at bounding box center [991, 254] width 14 height 14
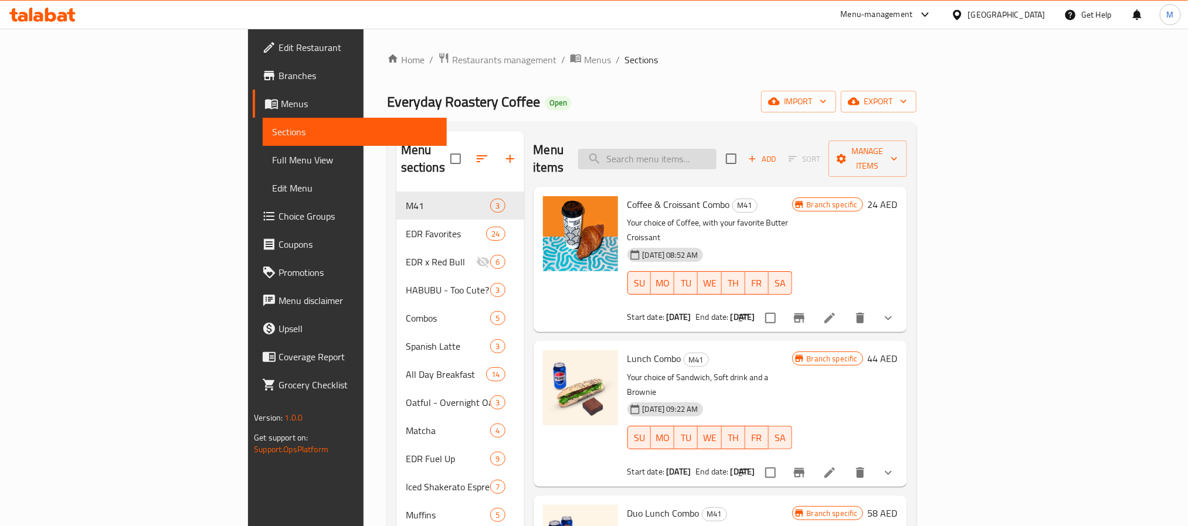
click at [716, 149] on input "search" at bounding box center [647, 159] width 138 height 21
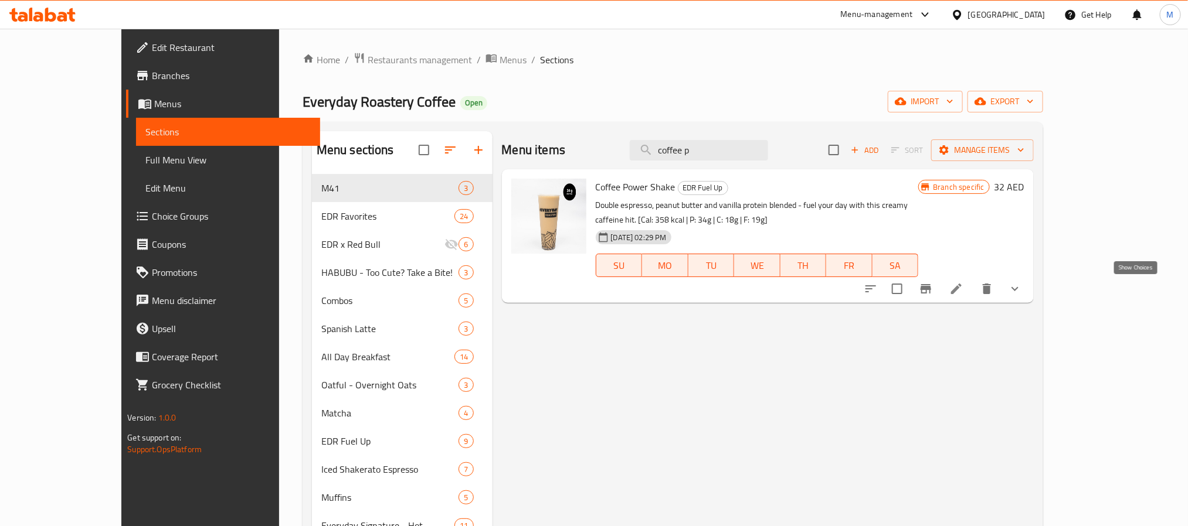
type input "coffee p"
click at [1022, 287] on icon "show more" at bounding box center [1015, 289] width 14 height 14
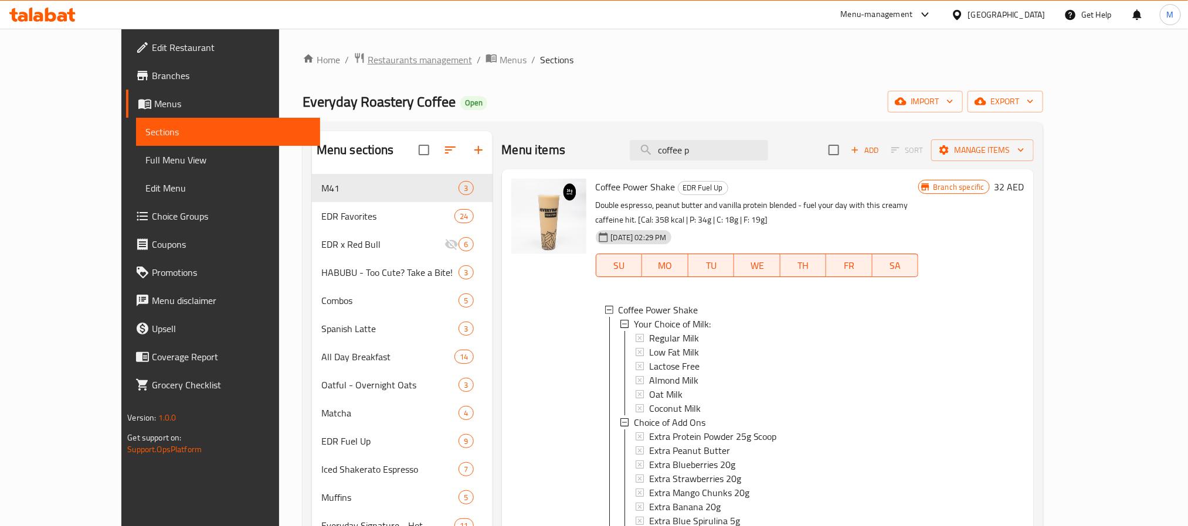
click at [368, 59] on span "Restaurants management" at bounding box center [420, 60] width 104 height 14
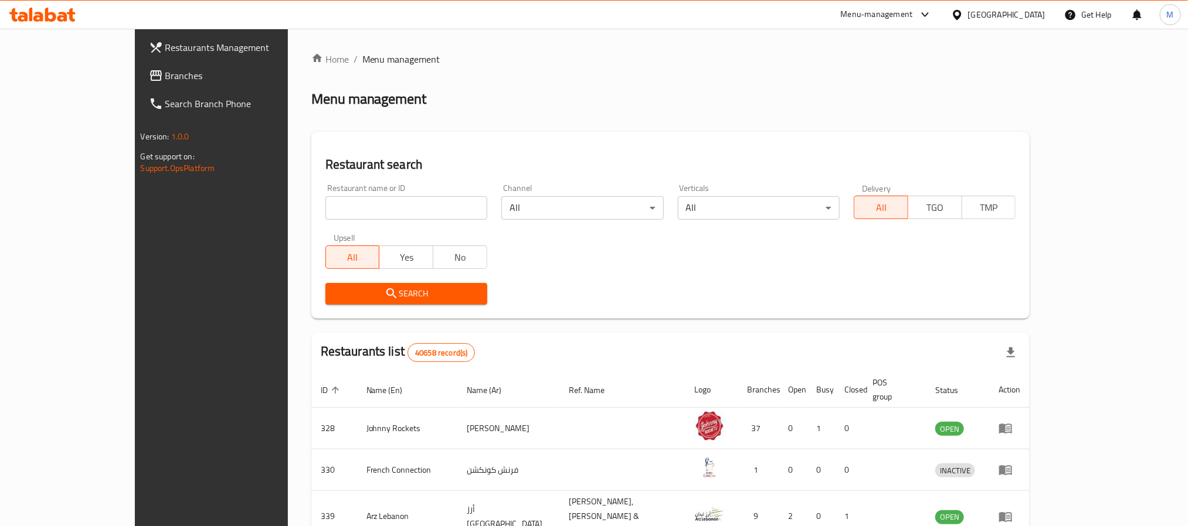
click at [364, 192] on div "Restaurant name or ID Restaurant name or ID" at bounding box center [406, 202] width 162 height 36
click at [369, 199] on input "search" at bounding box center [406, 207] width 162 height 23
paste input "Everyday Roastery"
type input "Everyday Roastery"
click button "Search" at bounding box center [406, 294] width 162 height 22
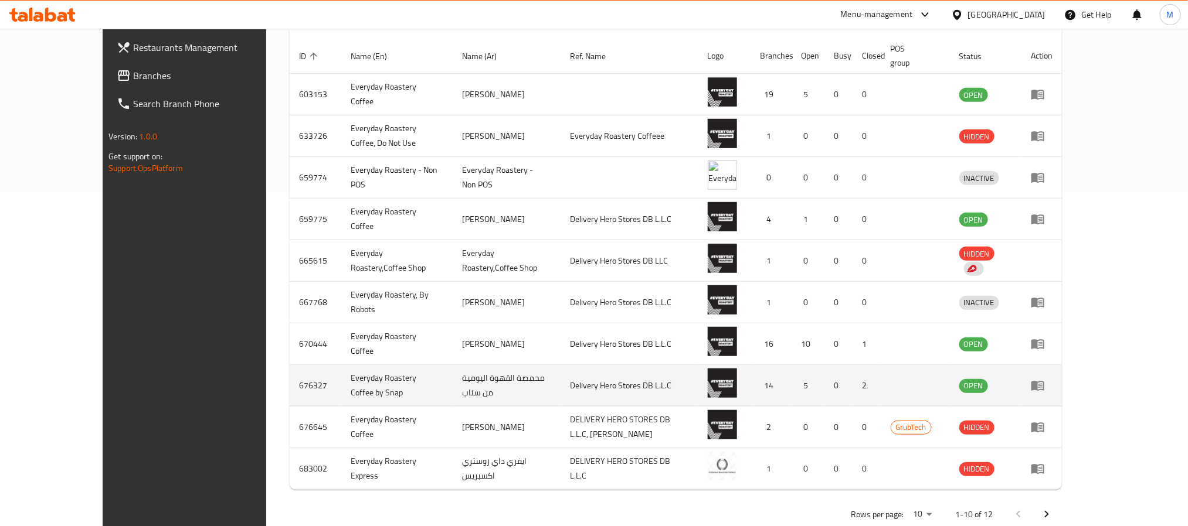
scroll to position [353, 0]
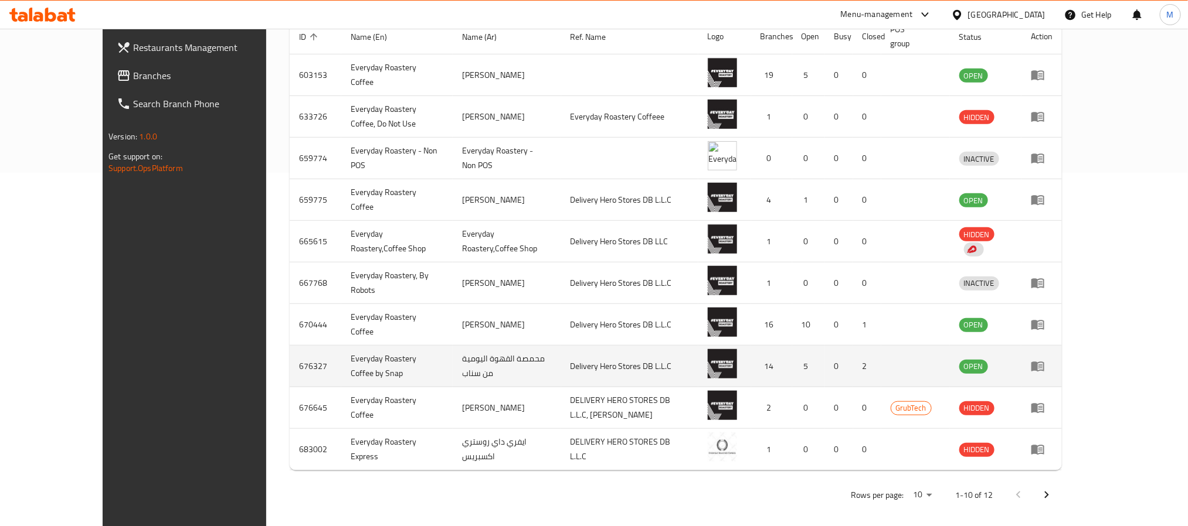
click at [1042, 365] on icon "enhanced table" at bounding box center [1040, 367] width 4 height 5
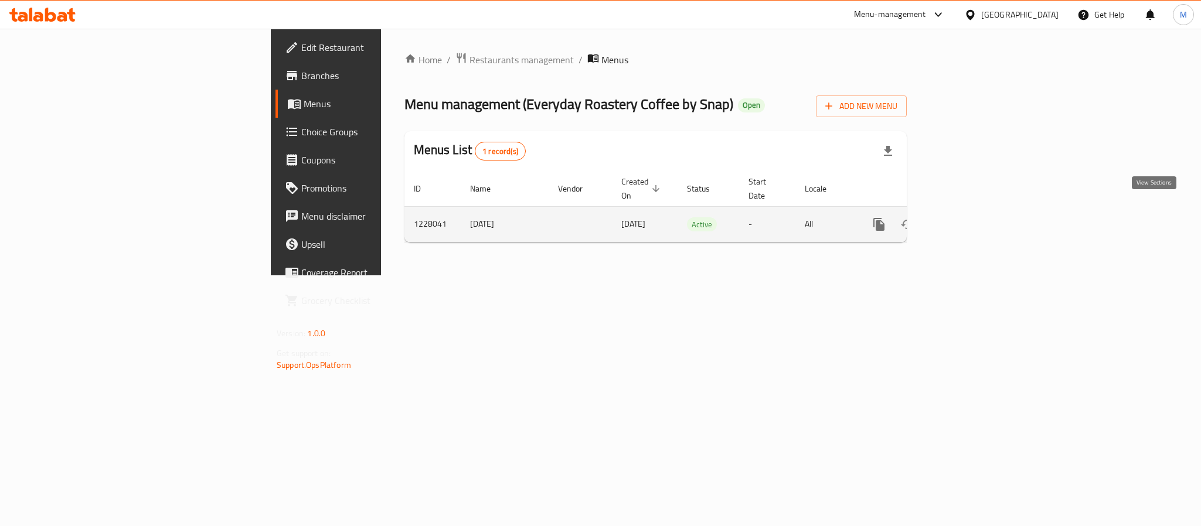
click at [971, 217] on icon "enhanced table" at bounding box center [964, 224] width 14 height 14
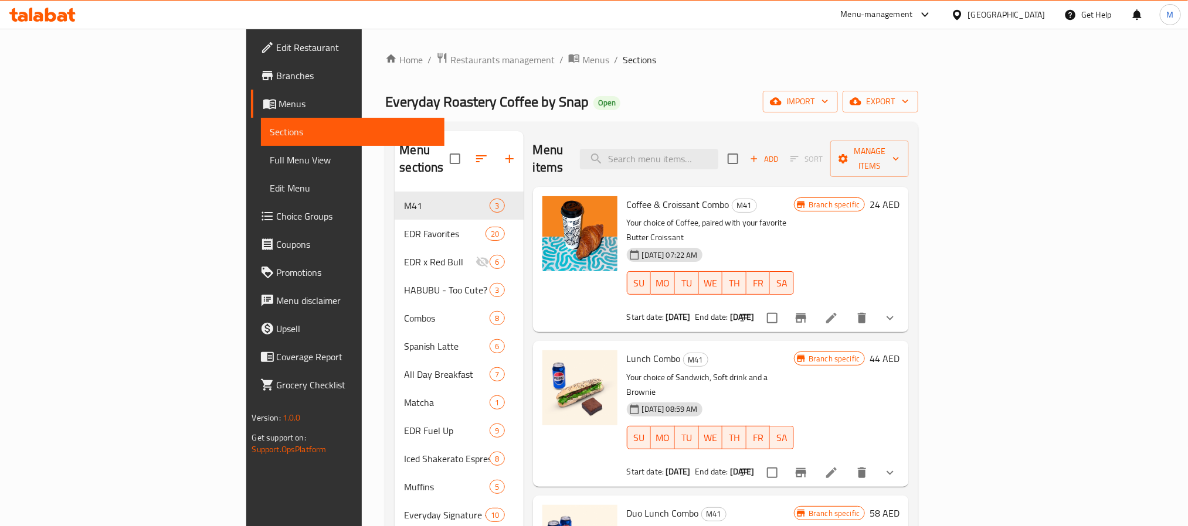
click at [751, 139] on div "Menu items Add Sort Manage items" at bounding box center [721, 159] width 376 height 56
click at [718, 149] on input "search" at bounding box center [649, 159] width 138 height 21
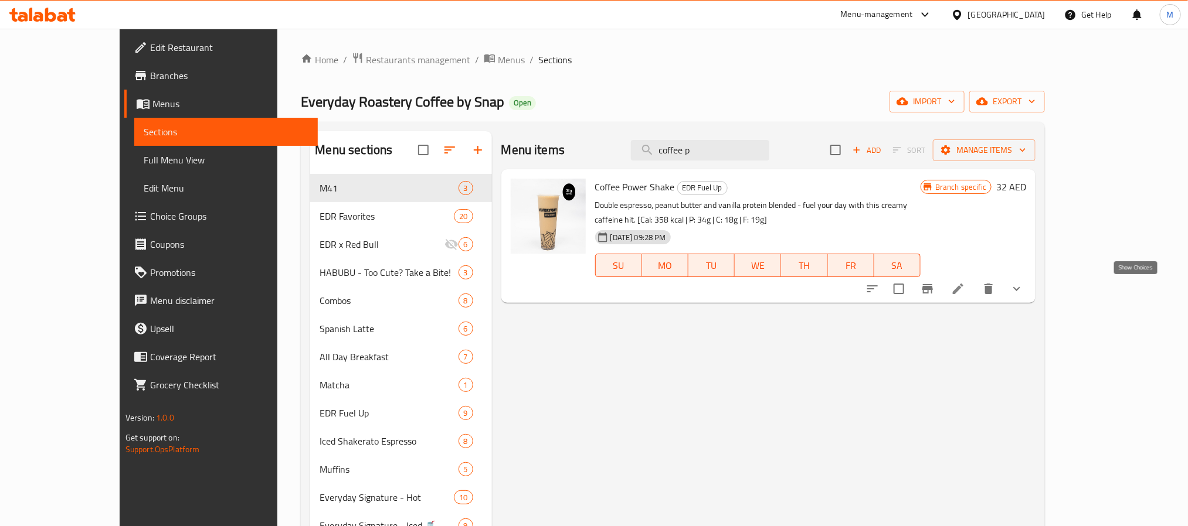
type input "coffee p"
click at [1023, 291] on icon "show more" at bounding box center [1016, 289] width 14 height 14
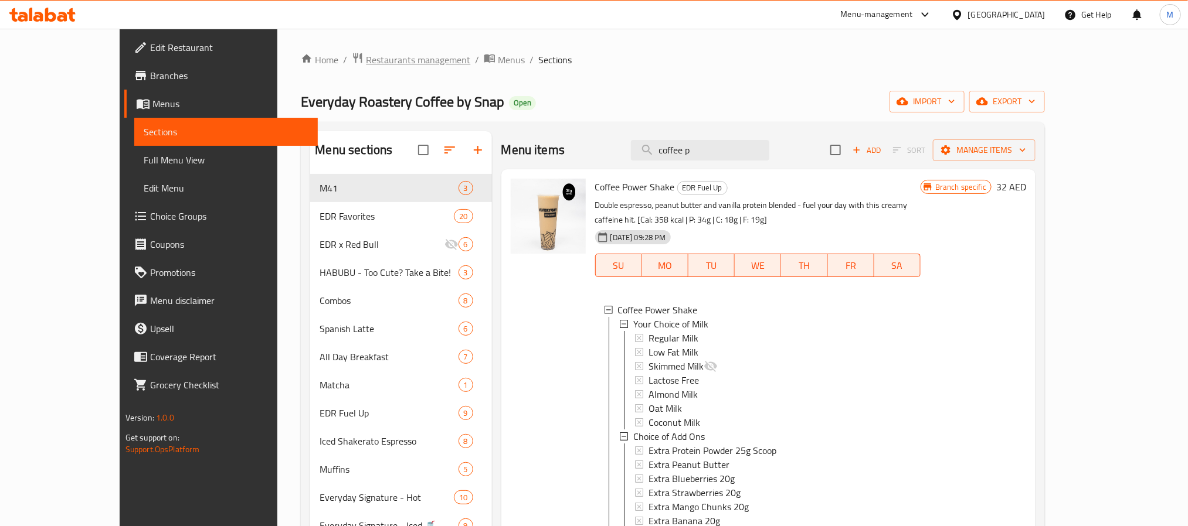
click at [366, 64] on span "Restaurants management" at bounding box center [418, 60] width 104 height 14
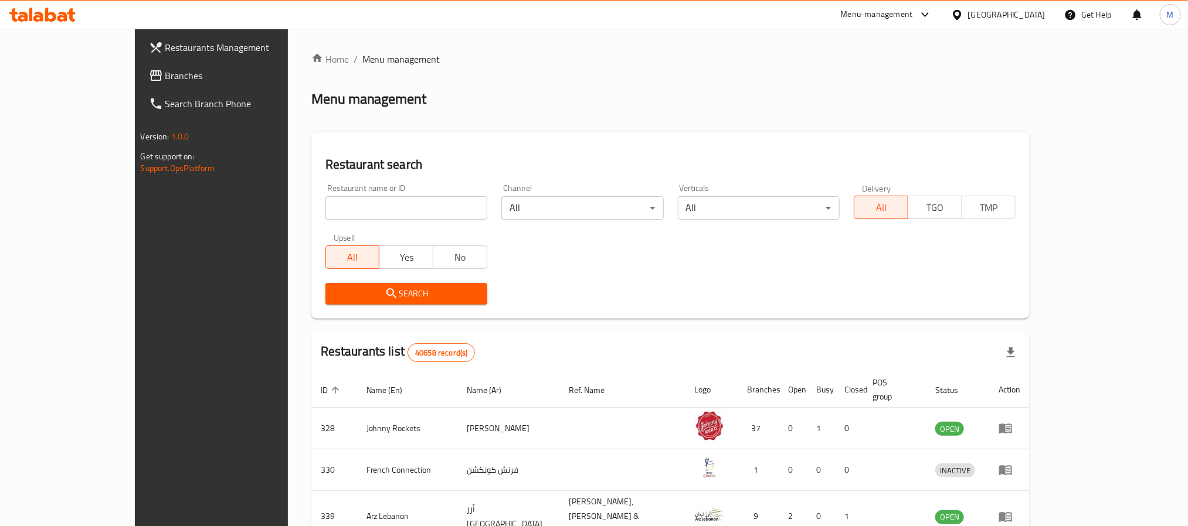
click at [325, 209] on input "search" at bounding box center [406, 207] width 162 height 23
type input "Diet point"
click button "Search" at bounding box center [406, 294] width 162 height 22
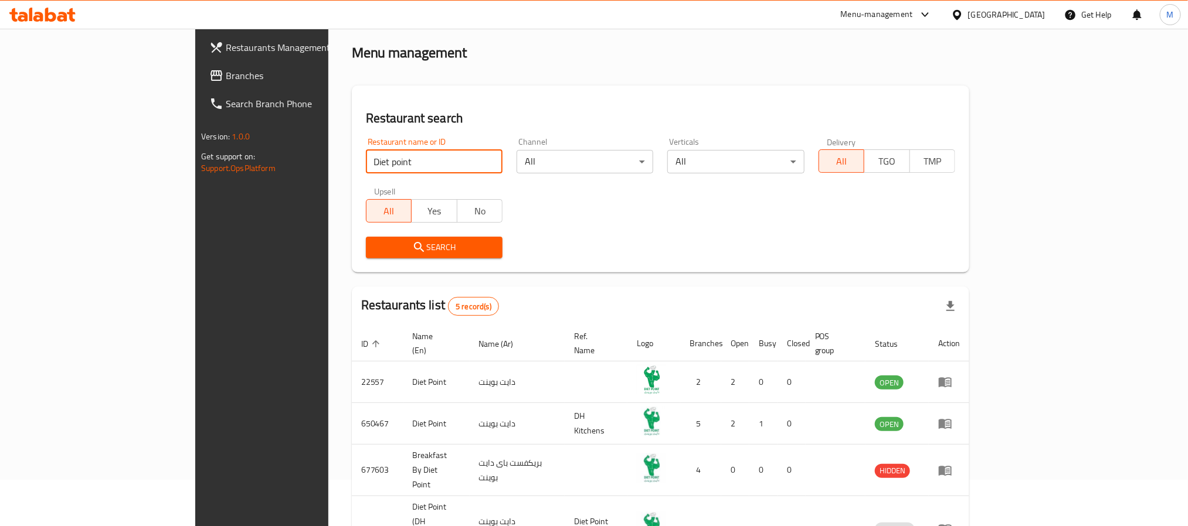
scroll to position [142, 0]
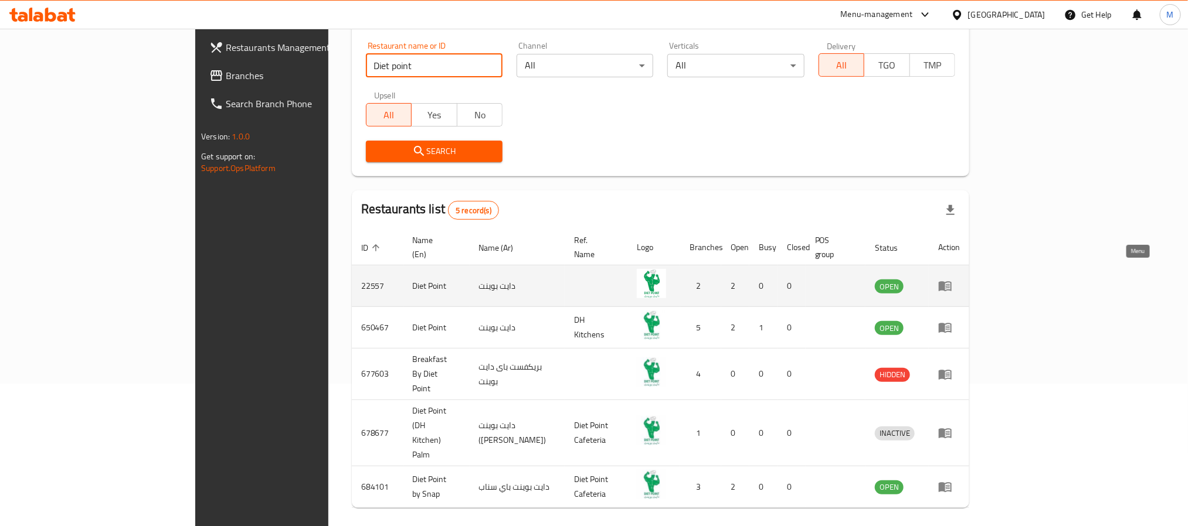
click at [952, 279] on icon "enhanced table" at bounding box center [945, 286] width 14 height 14
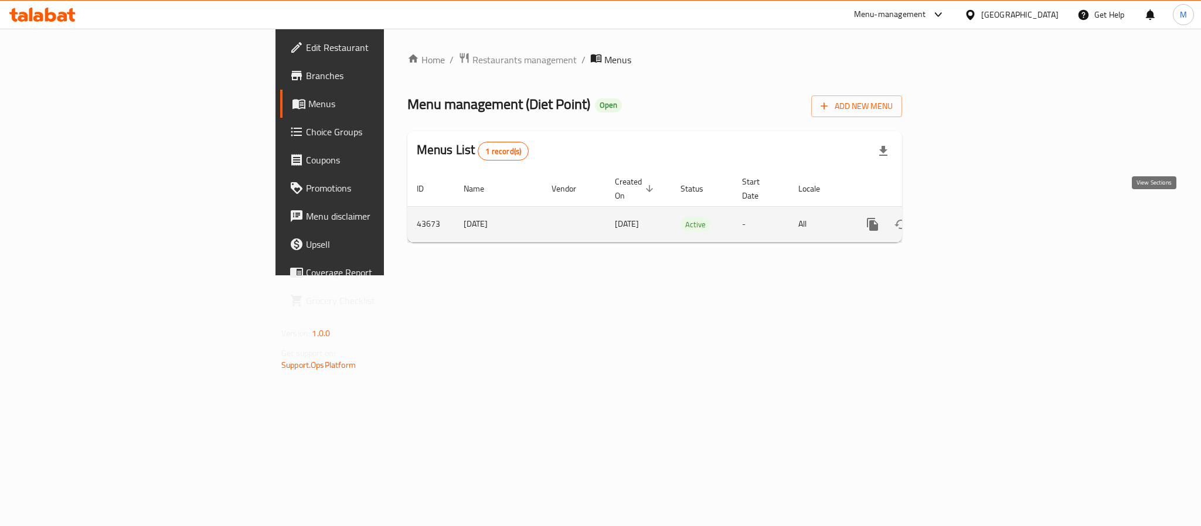
click at [964, 217] on icon "enhanced table" at bounding box center [957, 224] width 14 height 14
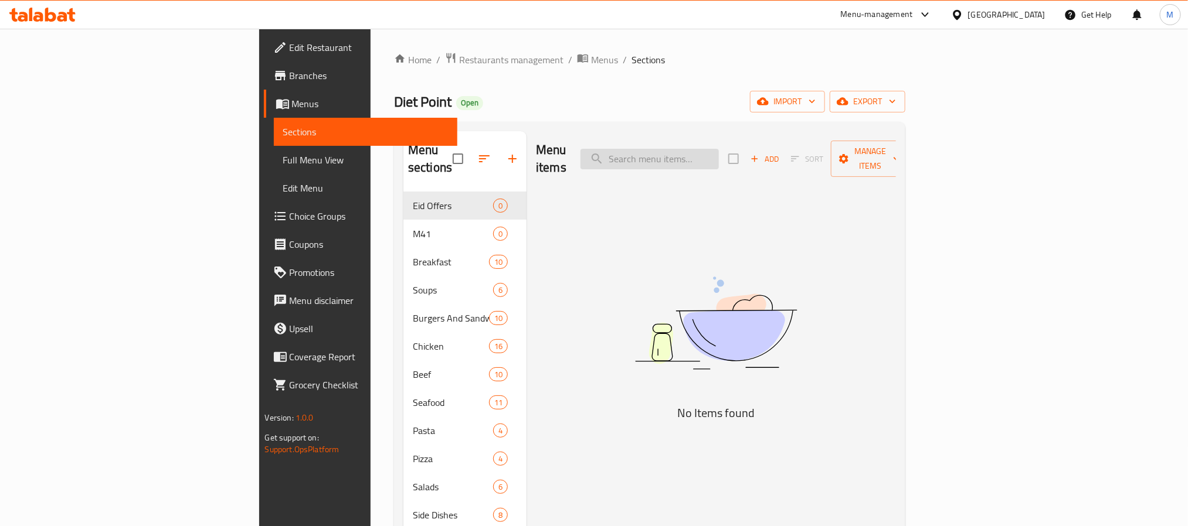
click at [719, 151] on input "search" at bounding box center [649, 159] width 138 height 21
click at [719, 149] on input "chicken mush" at bounding box center [649, 159] width 138 height 21
click at [719, 150] on input "chicken mush" at bounding box center [649, 159] width 138 height 21
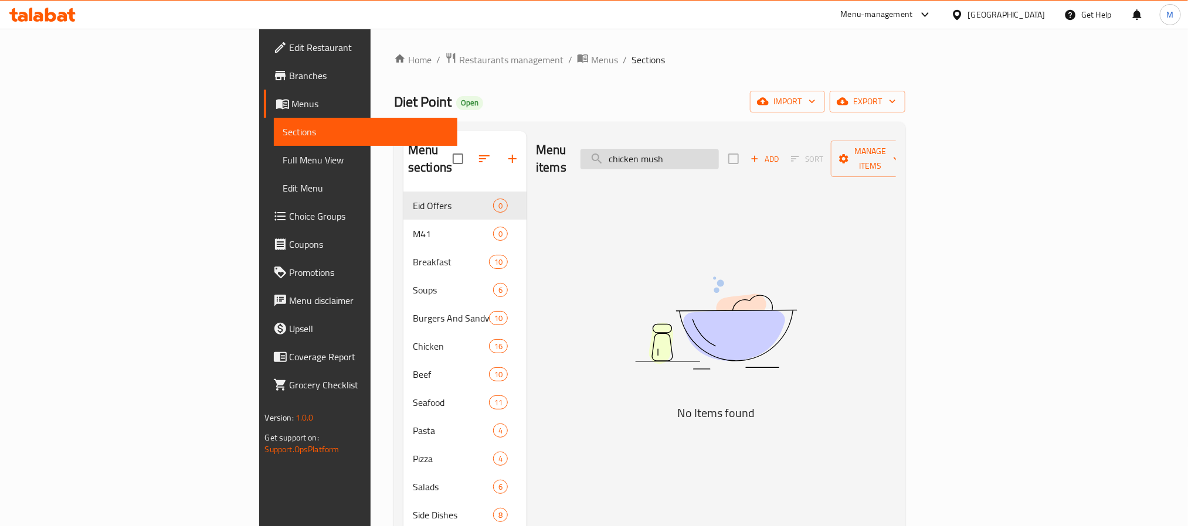
drag, startPoint x: 733, startPoint y: 148, endPoint x: 783, endPoint y: 149, distance: 49.3
click at [719, 149] on input "chicken mush" at bounding box center [649, 159] width 138 height 21
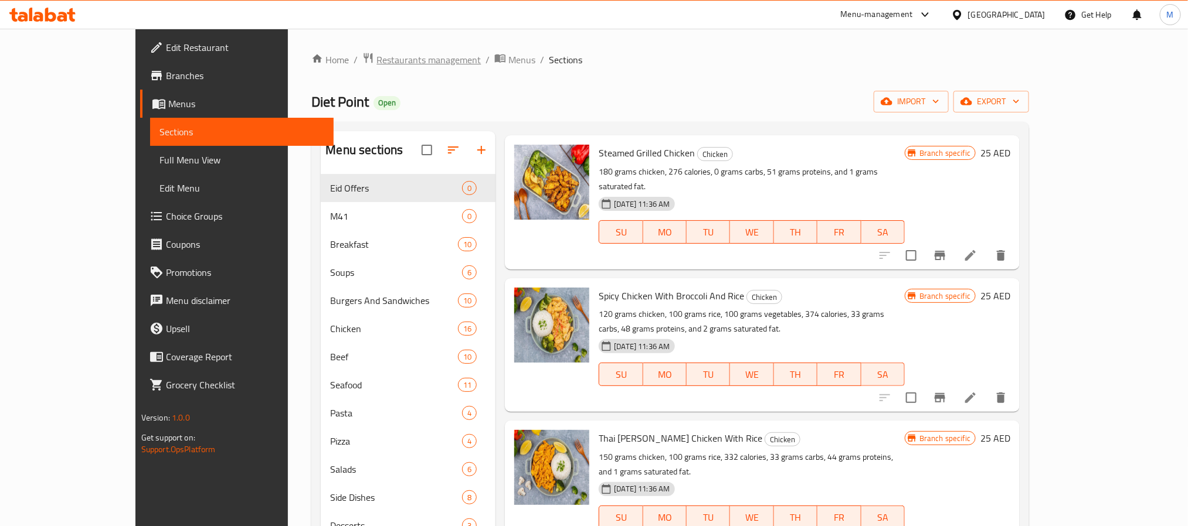
type input "chicken"
click at [376, 60] on span "Restaurants management" at bounding box center [428, 60] width 104 height 14
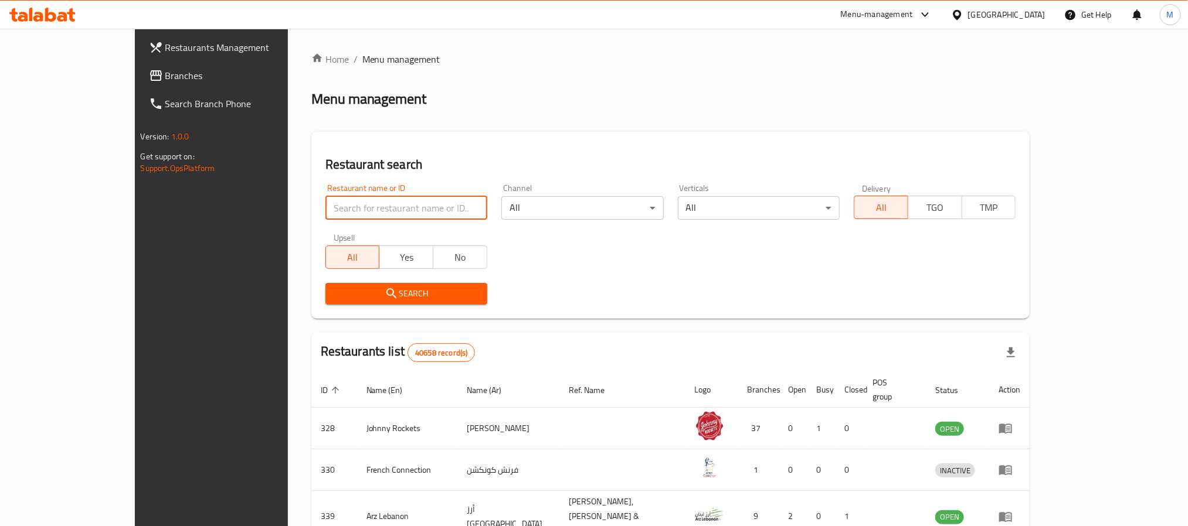
click at [389, 201] on input "search" at bounding box center [406, 207] width 162 height 23
type input "Diet point"
click button "Search" at bounding box center [406, 294] width 162 height 22
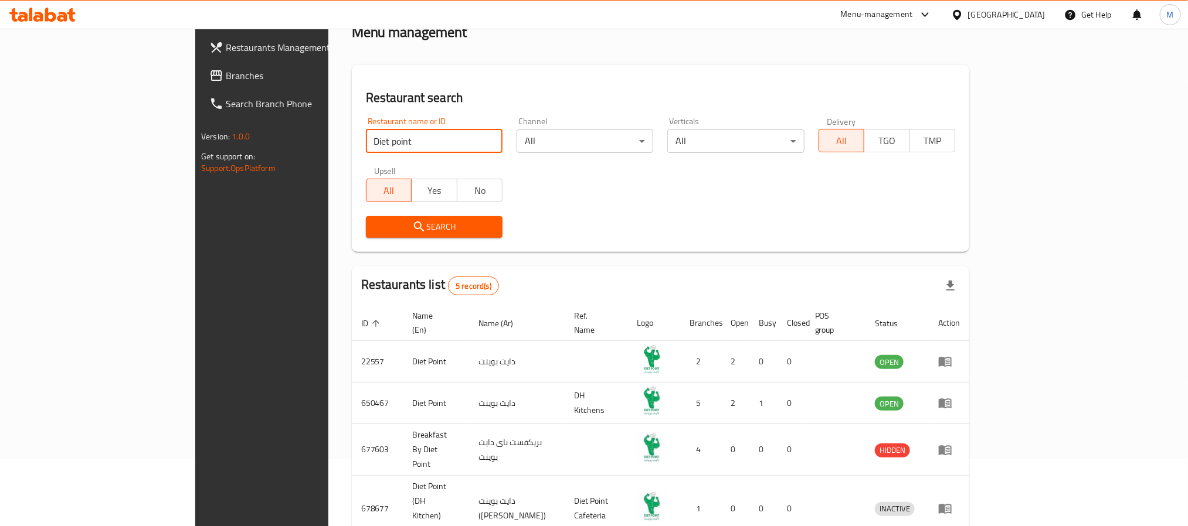
scroll to position [142, 0]
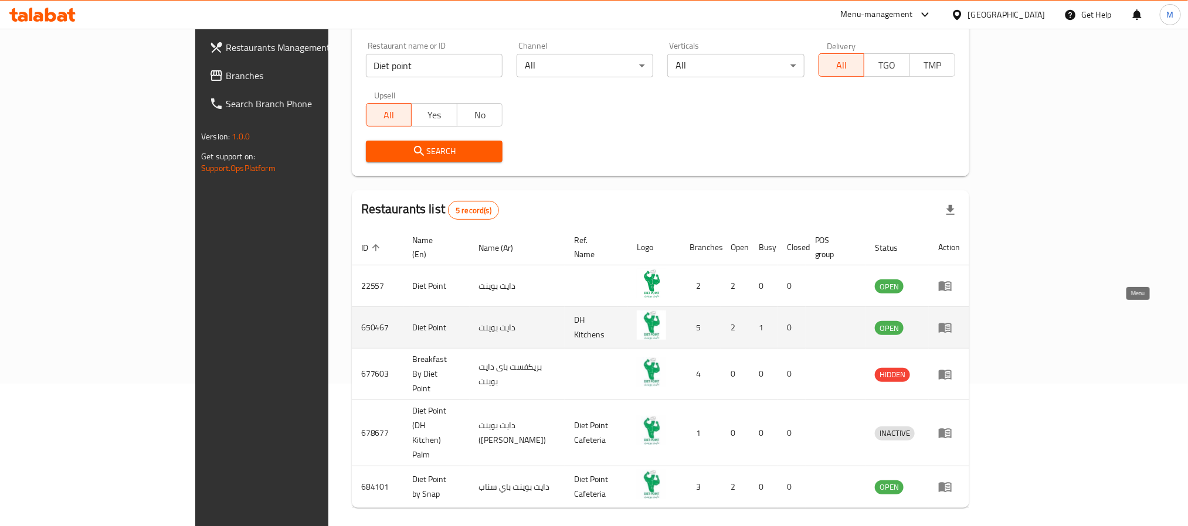
click at [951, 324] on icon "enhanced table" at bounding box center [944, 329] width 13 height 10
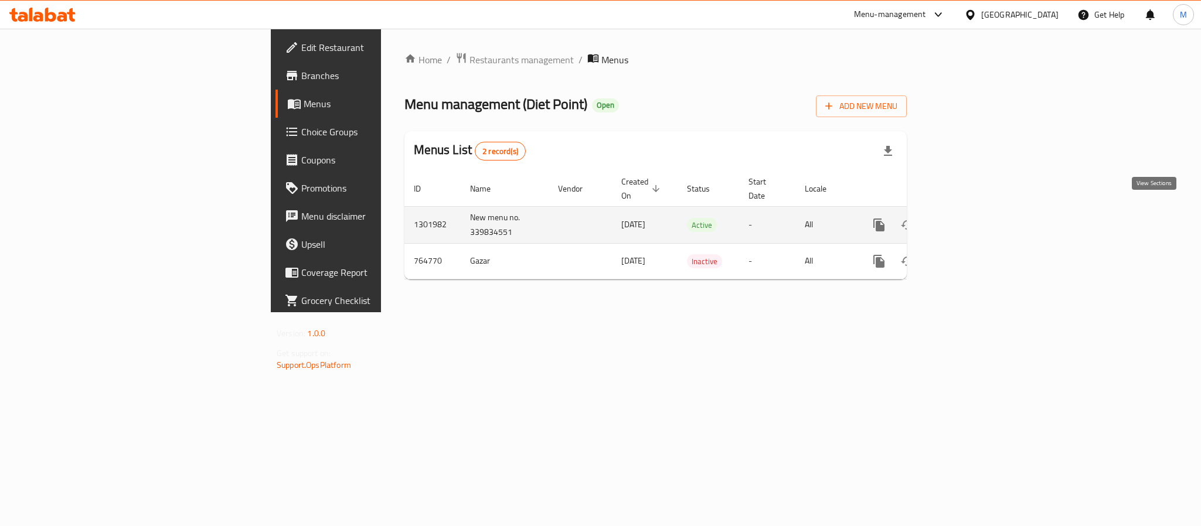
click at [971, 218] on icon "enhanced table" at bounding box center [964, 225] width 14 height 14
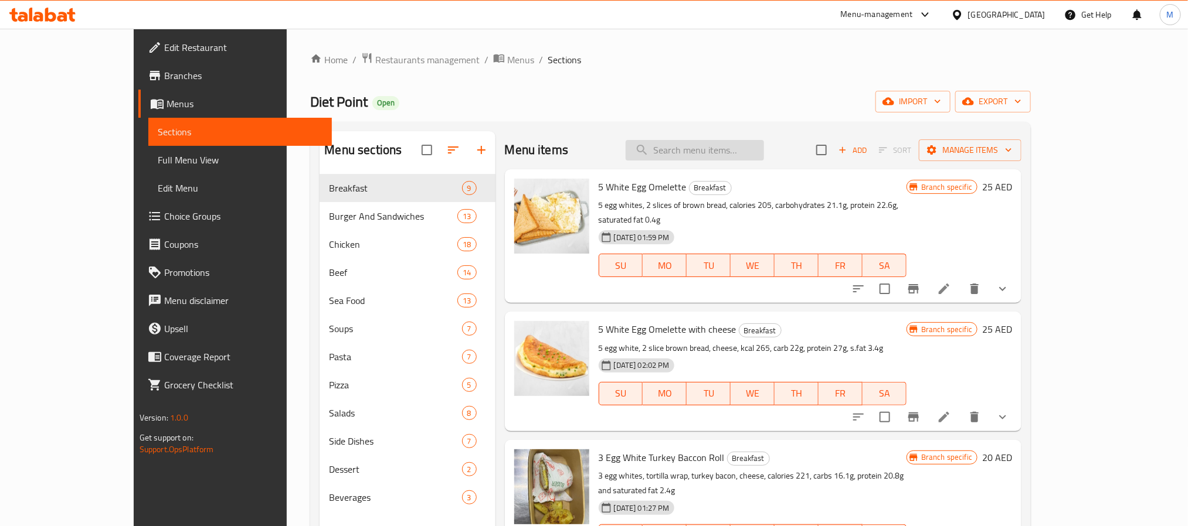
click at [742, 143] on input "search" at bounding box center [694, 150] width 138 height 21
paste input "chicken mush"
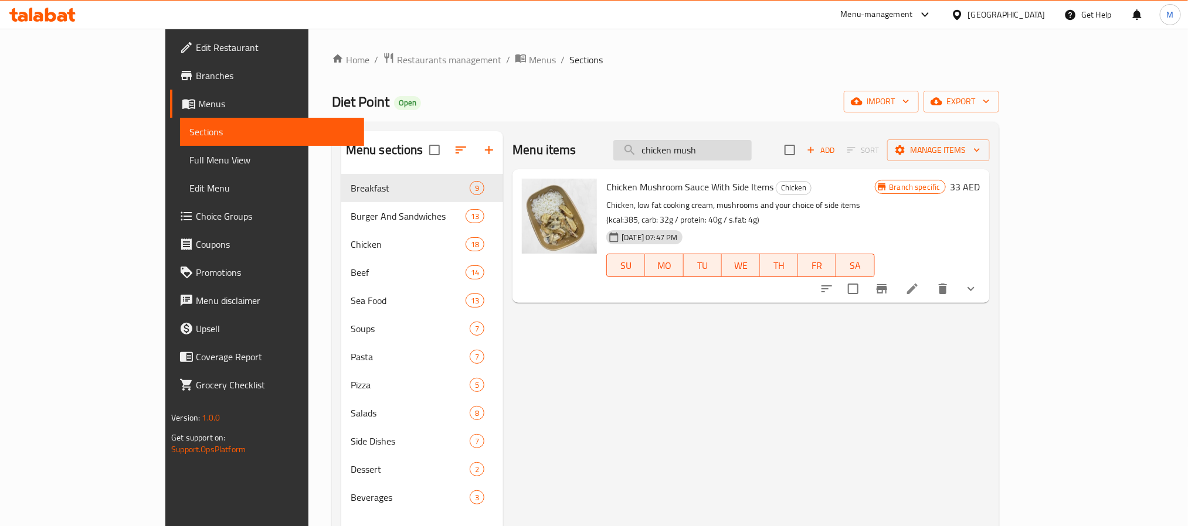
drag, startPoint x: 734, startPoint y: 149, endPoint x: 804, endPoint y: 148, distance: 69.8
click at [751, 148] on input "chicken mush" at bounding box center [682, 150] width 138 height 21
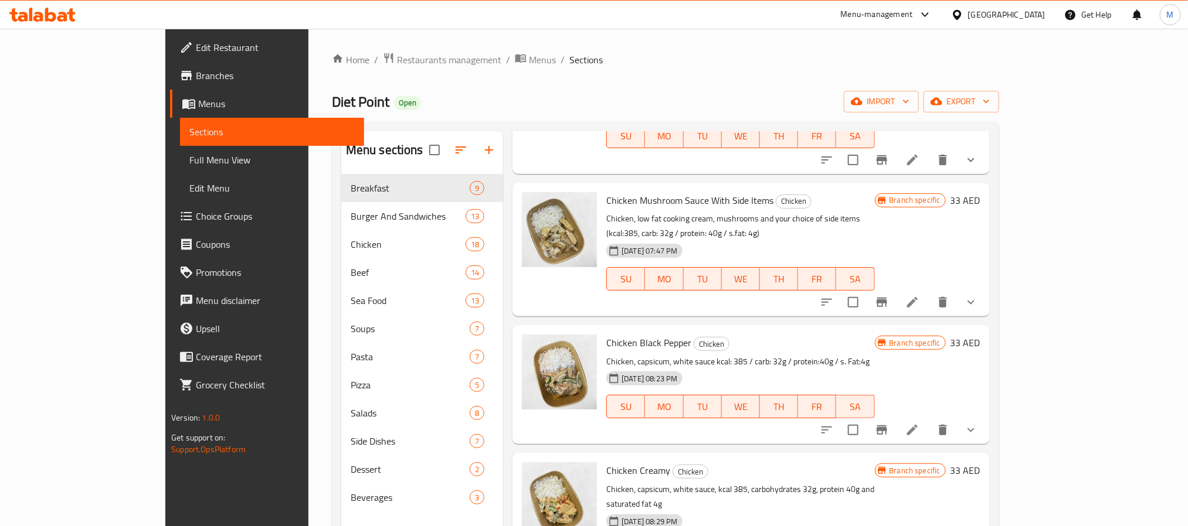
scroll to position [967, 0]
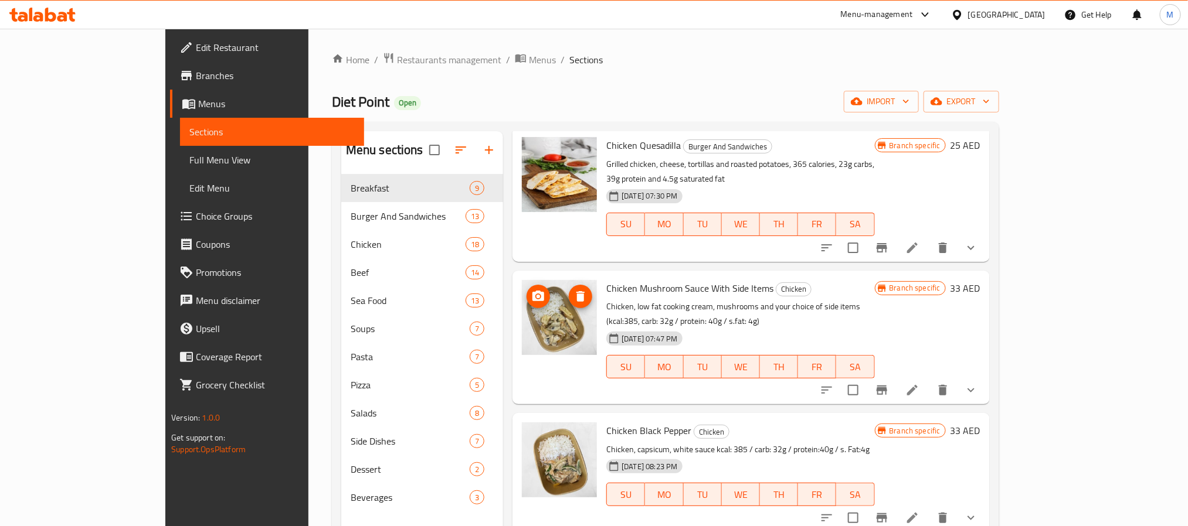
type input "chicken"
